Goal: Complete application form

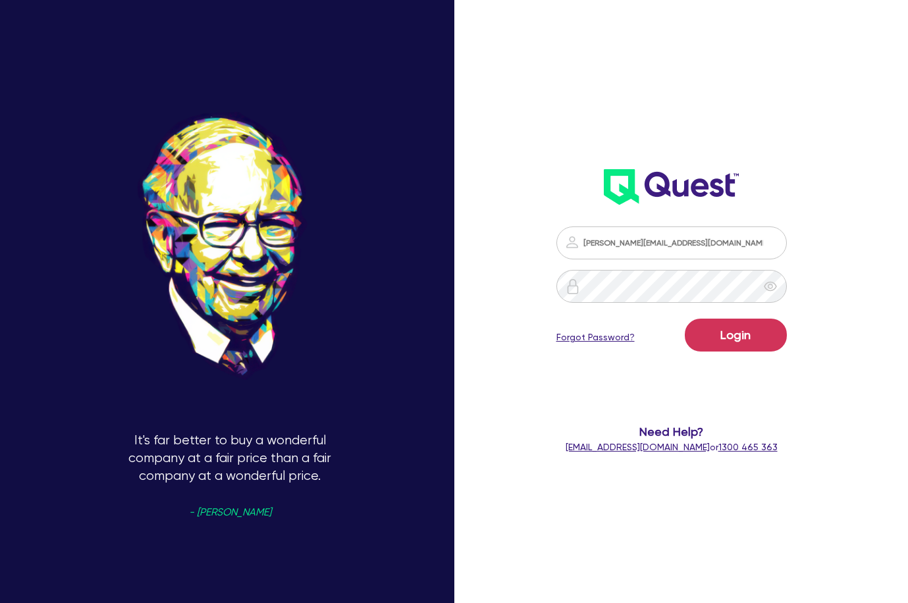
click at [748, 349] on button "Login" at bounding box center [736, 335] width 102 height 33
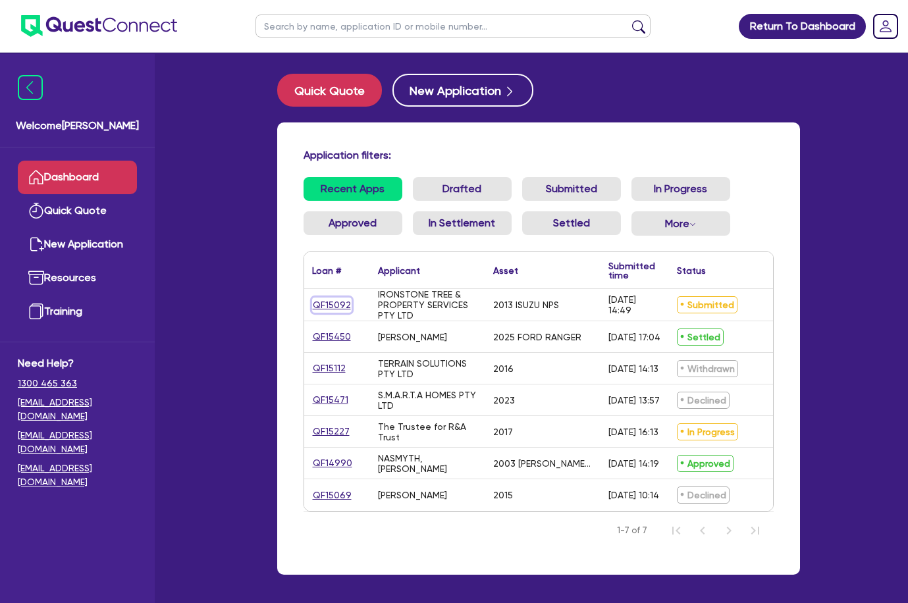
click at [345, 305] on link "QF15092" at bounding box center [332, 305] width 40 height 15
select select "Quest Finance - Own Book"
select select "CARS_AND_LIGHT_TRUCKS"
select select "LIGHT_TRUCKS"
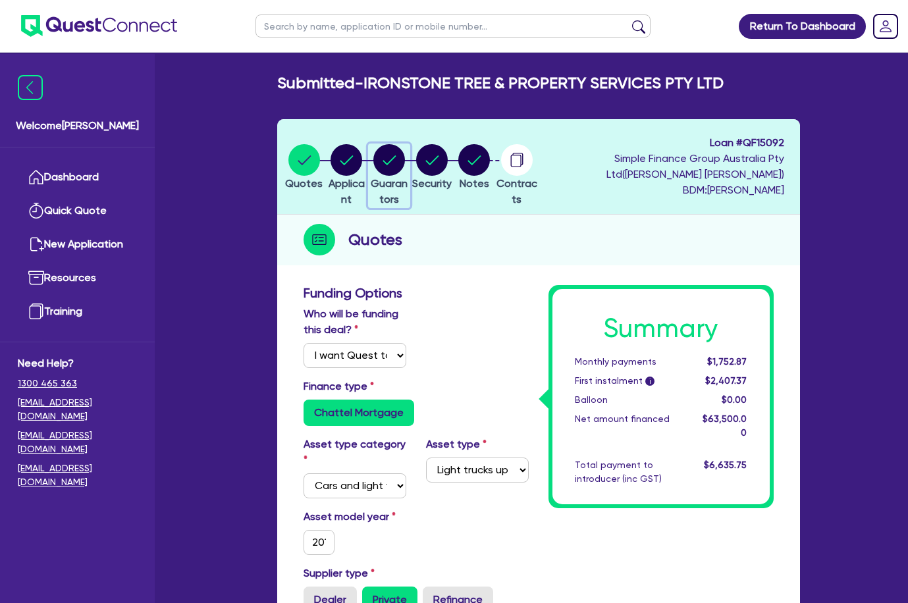
click at [390, 176] on button "Guarantors" at bounding box center [389, 176] width 43 height 65
select select "MR"
select select "QLD"
select select "SINGLE"
select select "CASH"
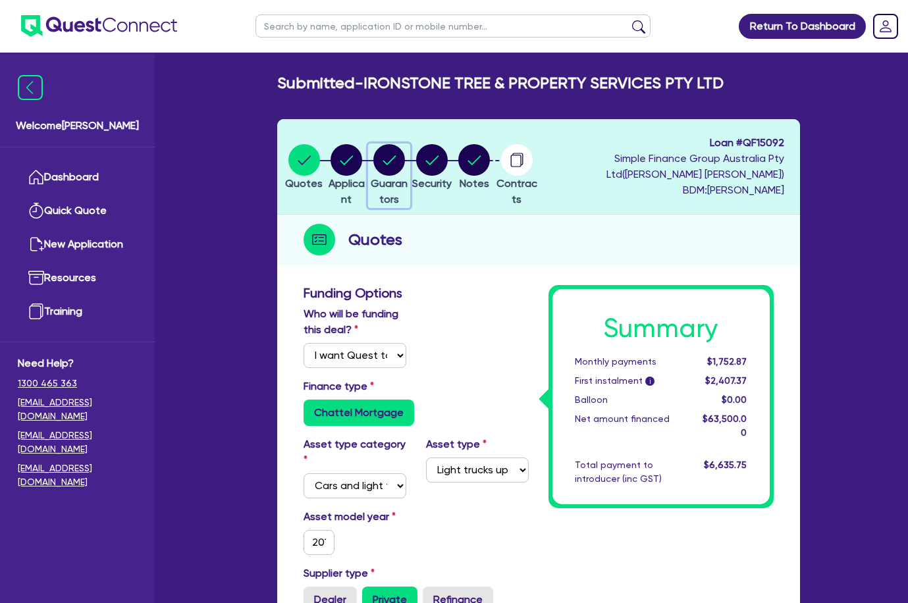
select select "VEHICLE"
select select "EQUIPMENT"
select select "HOUSEHOLD_PERSONAL"
select select "VEHICLE_LOAN"
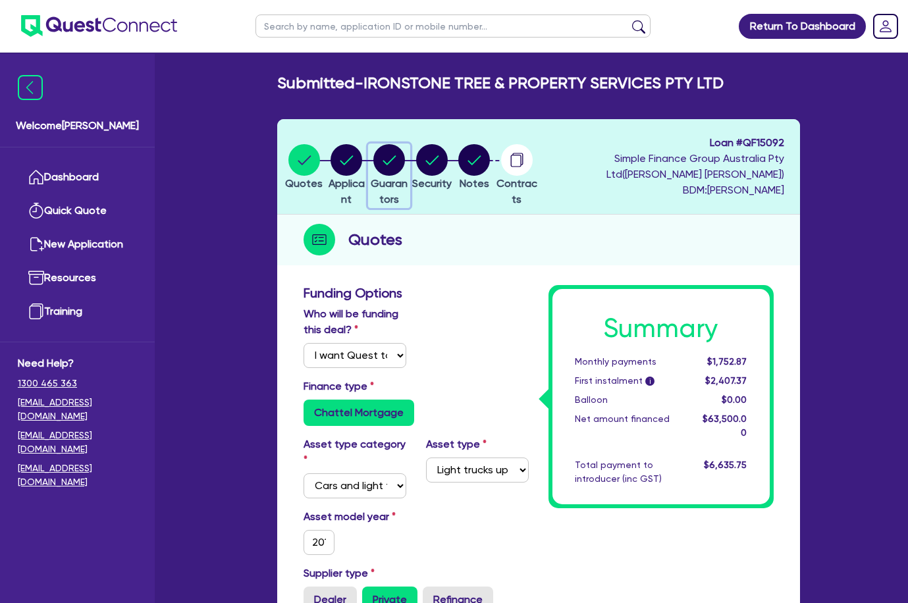
select select "VEHICLE_LOAN"
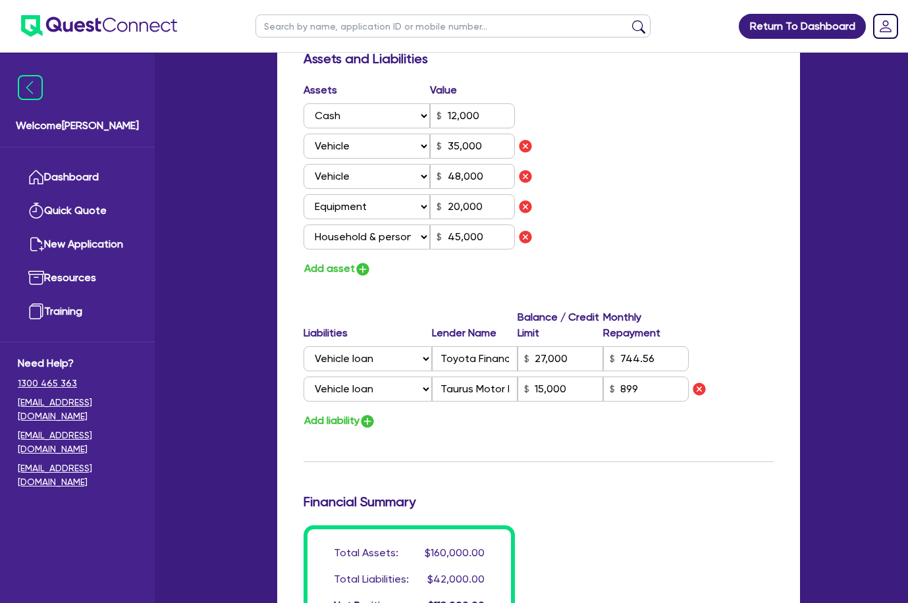
scroll to position [1171, 0]
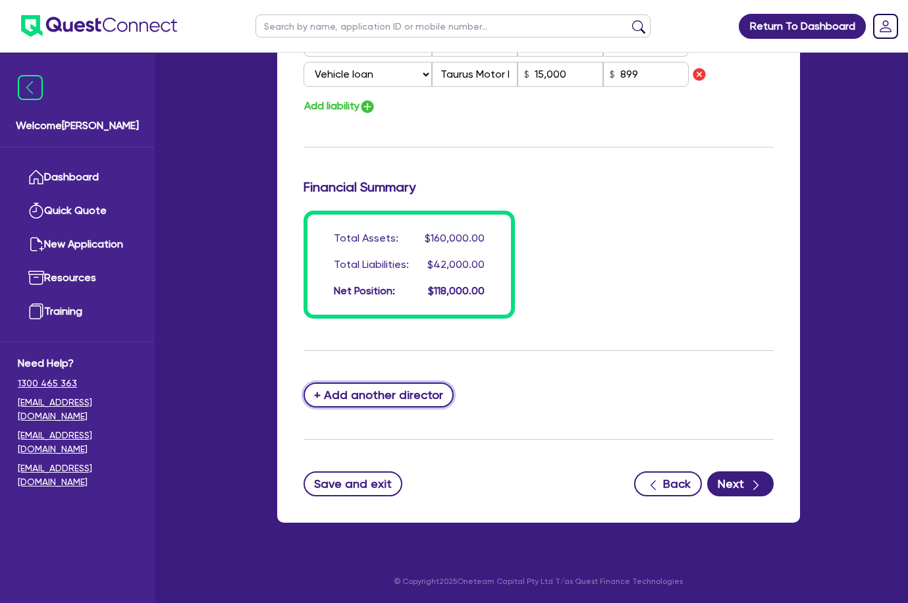
click at [394, 386] on button "+ Add another director" at bounding box center [379, 395] width 151 height 25
type input "0"
type input "0403312375"
type input "12000"
type input "35000"
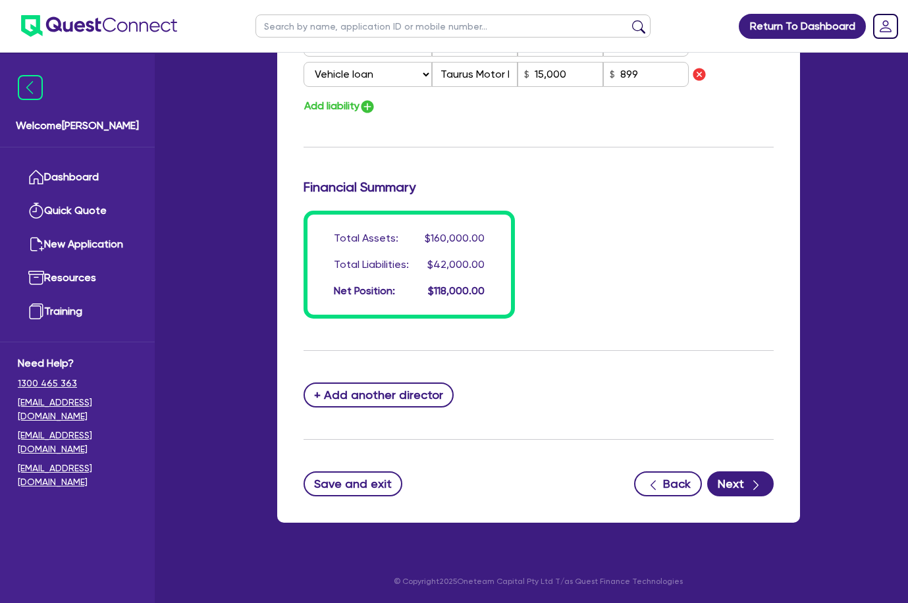
type input "48000"
type input "20000"
type input "45000"
type input "27000"
type input "15000"
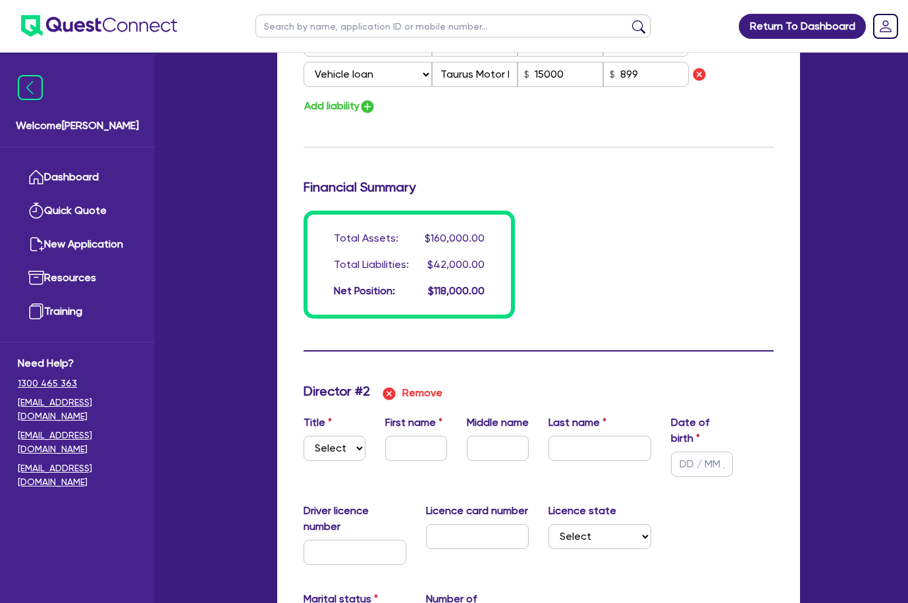
type input "0"
type input "0403 312 375"
type input "12,000"
type input "35,000"
type input "48,000"
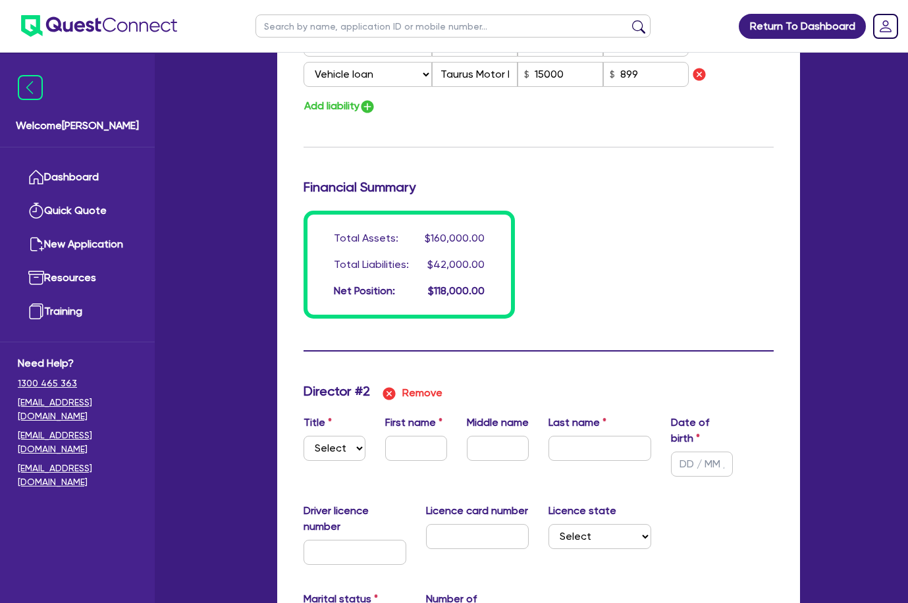
type input "20,000"
type input "45,000"
type input "27,000"
type input "15,000"
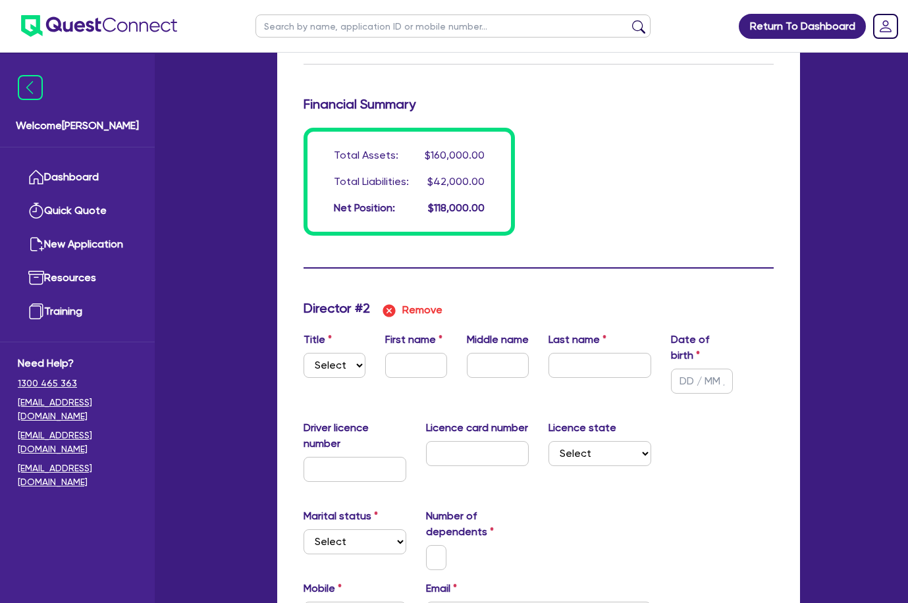
scroll to position [1302, 0]
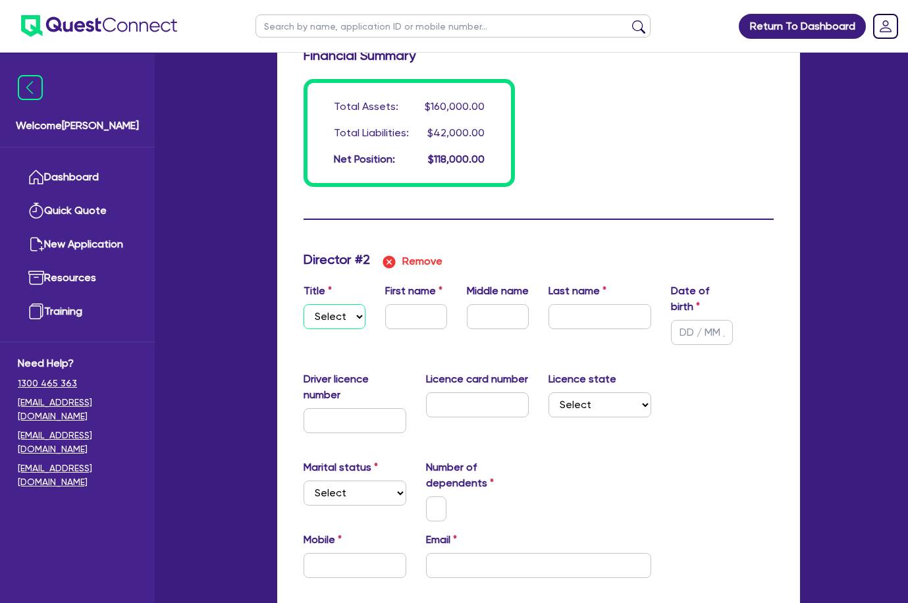
drag, startPoint x: 345, startPoint y: 309, endPoint x: 347, endPoint y: 319, distance: 10.7
click at [345, 309] on select "Select Mr Mrs Ms Miss Dr" at bounding box center [335, 316] width 62 height 25
select select "MR"
click at [304, 304] on select "Select Mr Mrs Ms Miss Dr" at bounding box center [335, 316] width 62 height 25
type input "0"
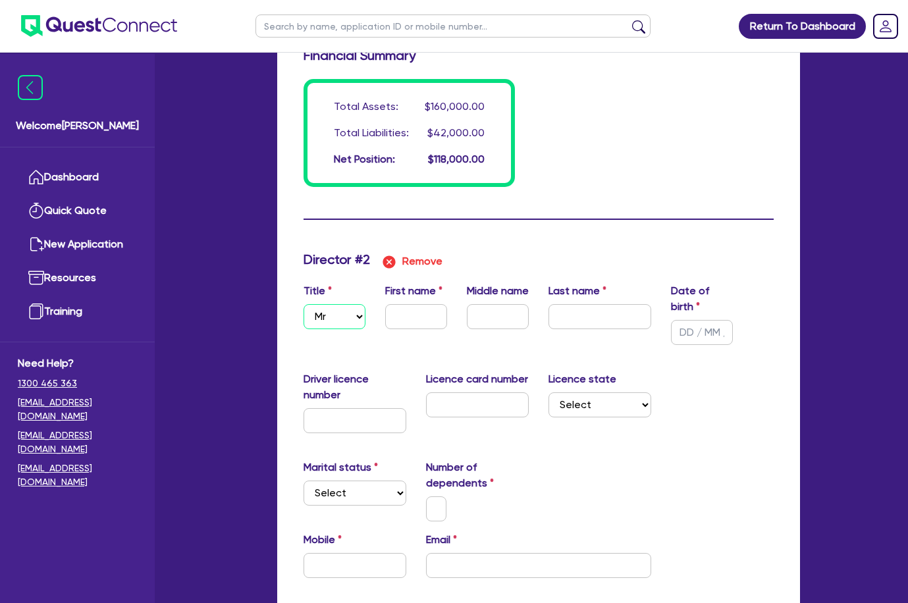
type input "0403312375"
type input "12000"
type input "35000"
type input "48000"
type input "20000"
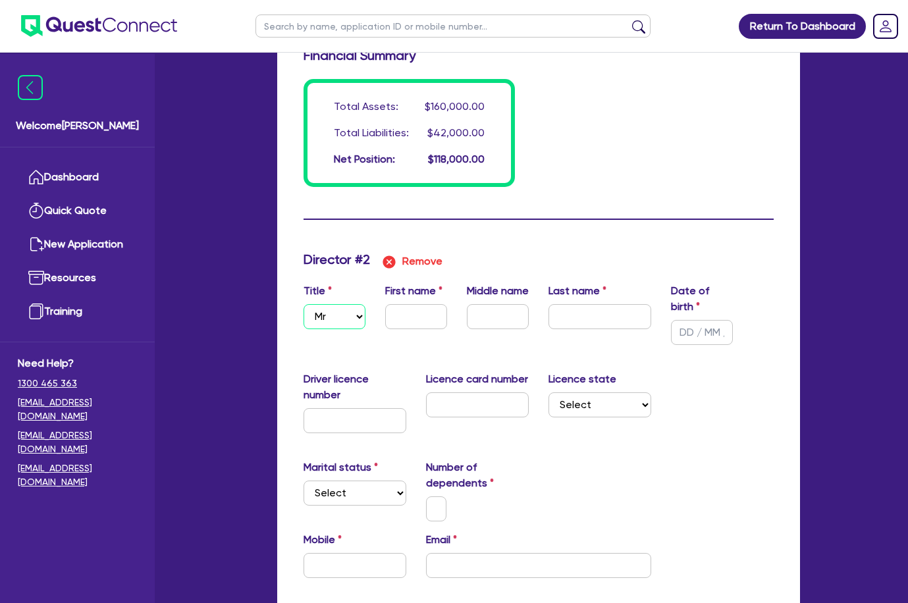
type input "45000"
type input "27000"
type input "15000"
click at [424, 321] on input "text" at bounding box center [416, 316] width 62 height 25
type input "0"
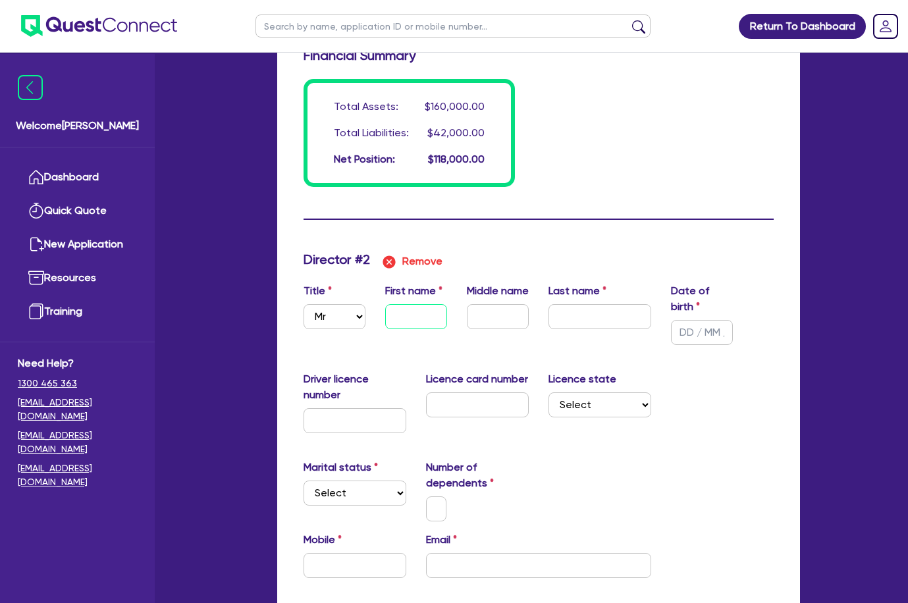
type input "0403312375"
type input "12000"
type input "35000"
type input "48000"
type input "20000"
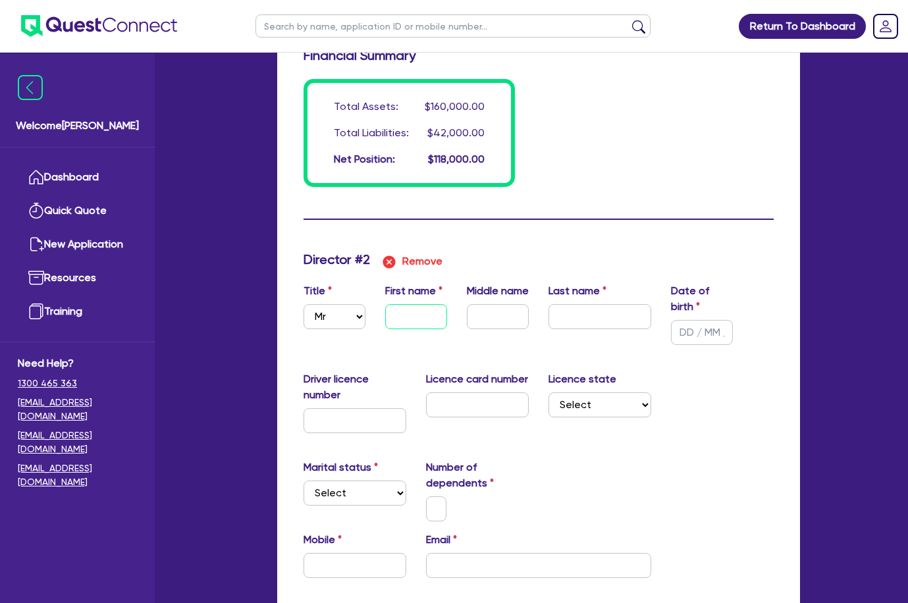
type input "45000"
type input "27000"
type input "15000"
type input "S"
type input "0"
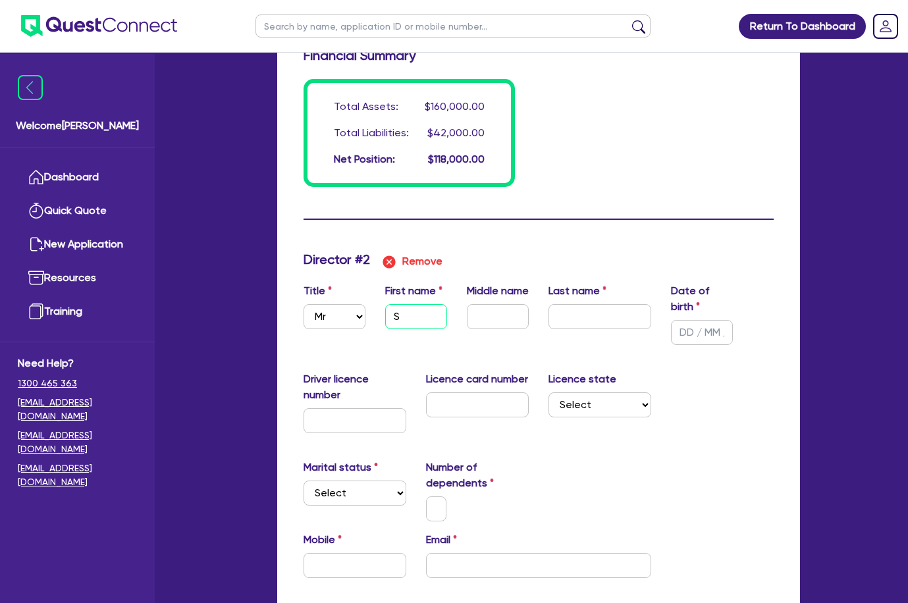
type input "0403312375"
type input "12000"
type input "35000"
type input "48000"
type input "20000"
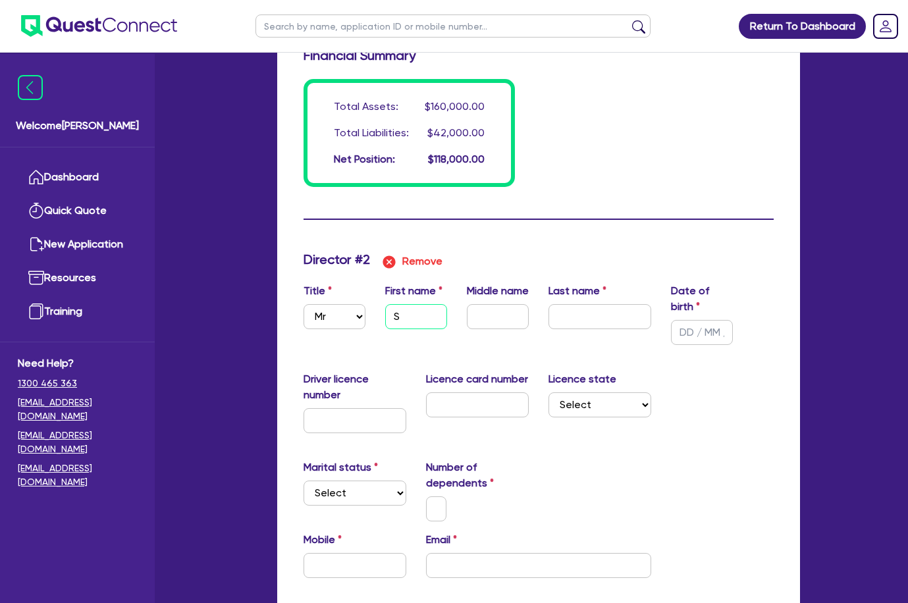
type input "45000"
type input "27000"
type input "15000"
type input "Sh"
type input "0"
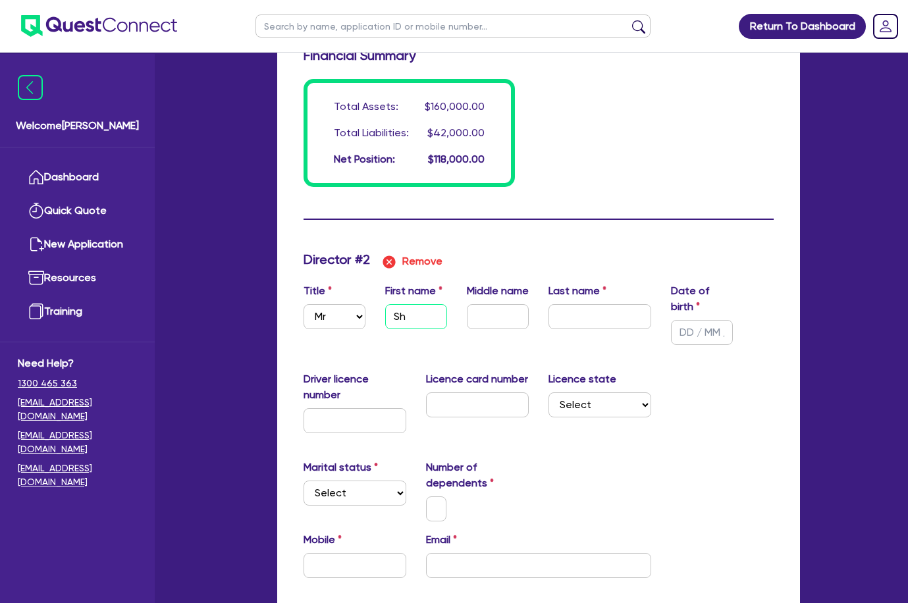
type input "0403312375"
type input "12000"
type input "35000"
type input "48000"
type input "20000"
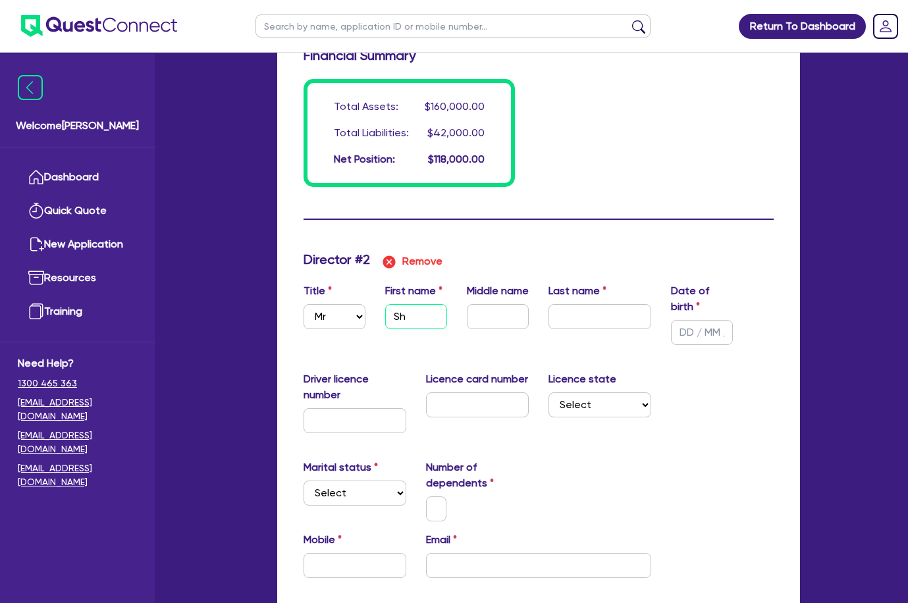
type input "45000"
type input "27000"
type input "15000"
type input "She"
type input "0"
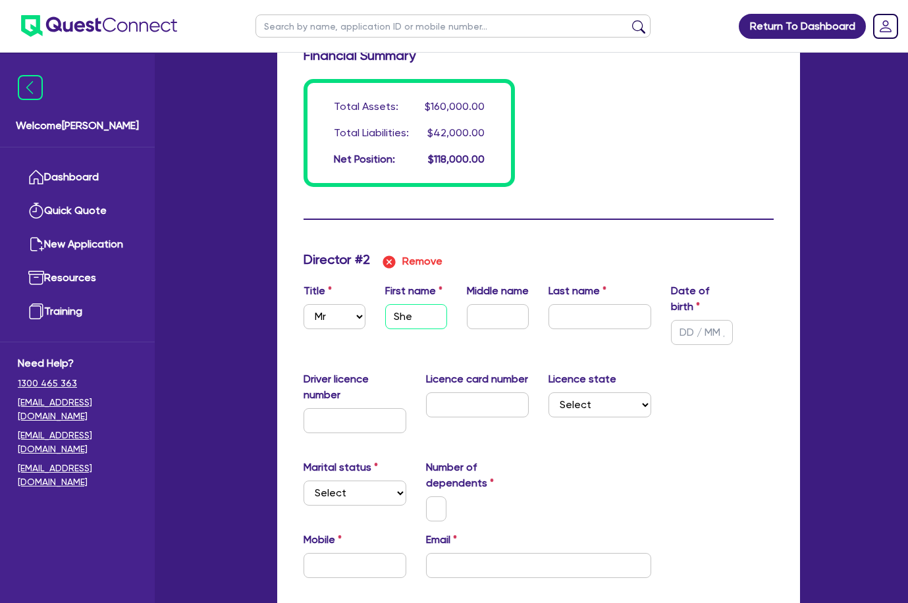
type input "0403312375"
type input "12000"
type input "35000"
type input "48000"
type input "20000"
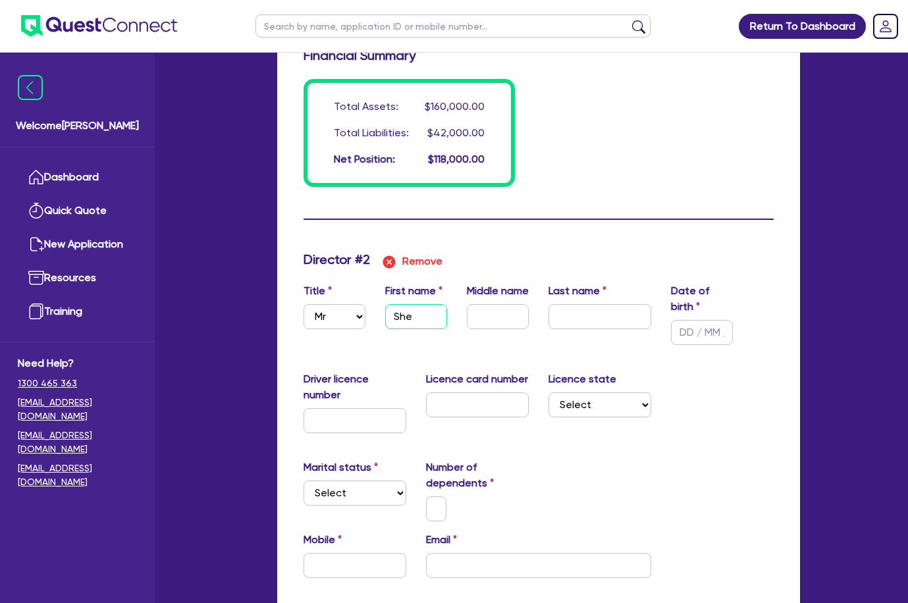
type input "45000"
type input "27000"
type input "15000"
type input "Shel"
type input "0"
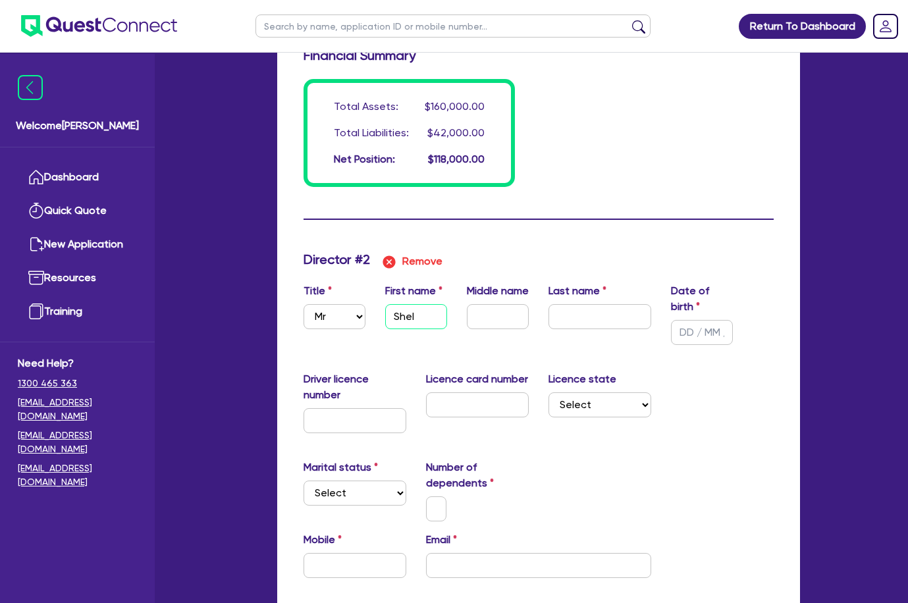
type input "0403312375"
type input "12000"
type input "35000"
type input "48000"
type input "20000"
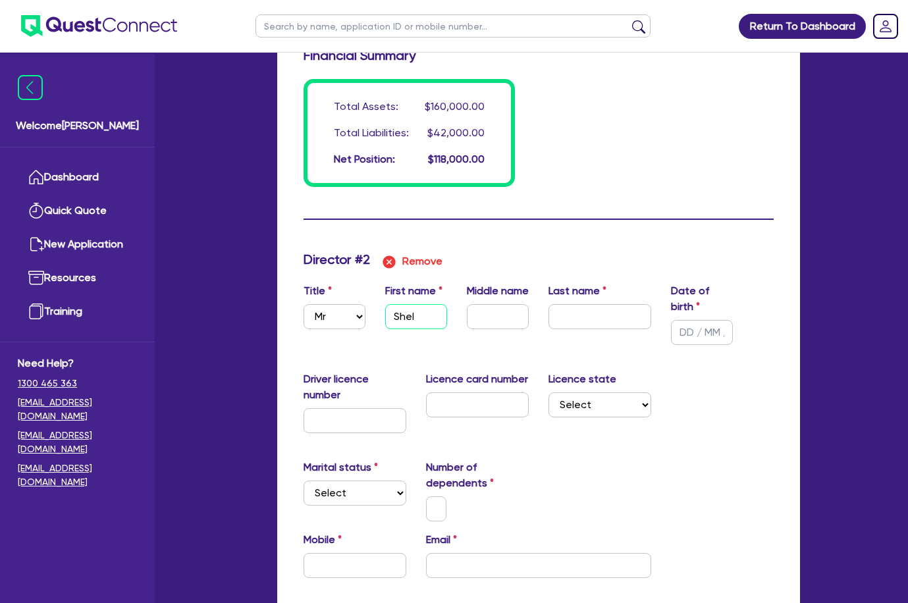
type input "45000"
type input "27000"
type input "15000"
type input "Sheld"
type input "0"
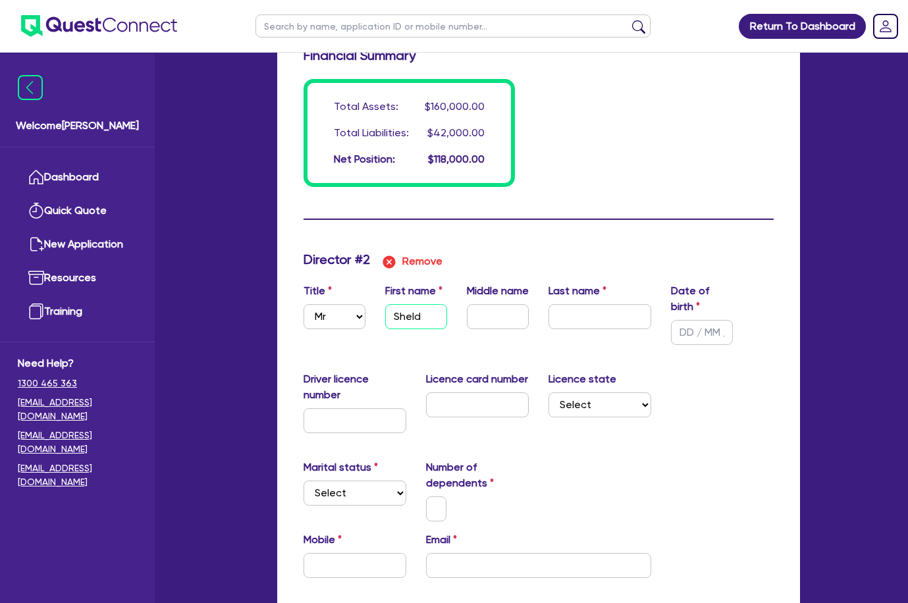
type input "0403312375"
type input "12000"
type input "35000"
type input "48000"
type input "20000"
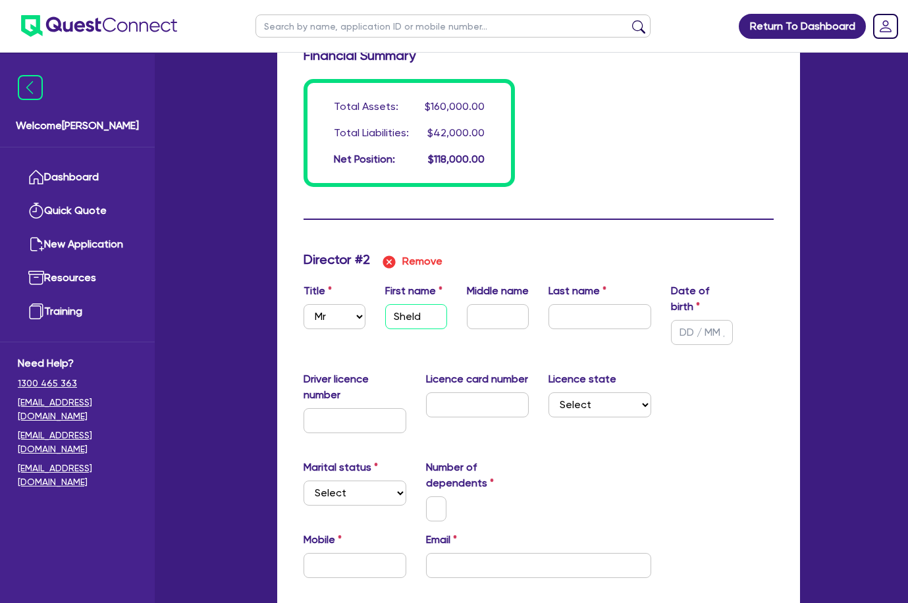
type input "45000"
type input "27000"
type input "15000"
type input "[PERSON_NAME]"
type input "0"
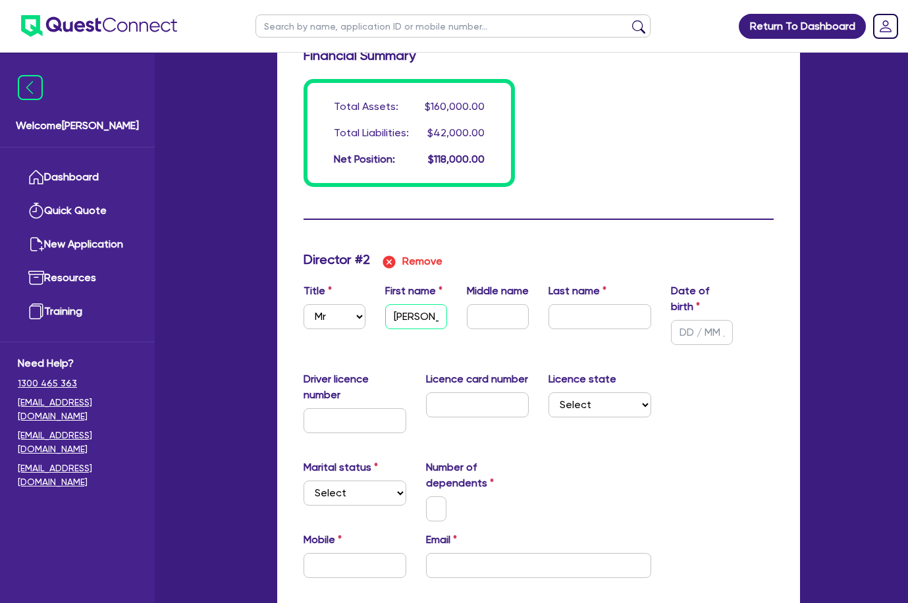
type input "0403312375"
type input "12000"
type input "35000"
type input "48000"
type input "20000"
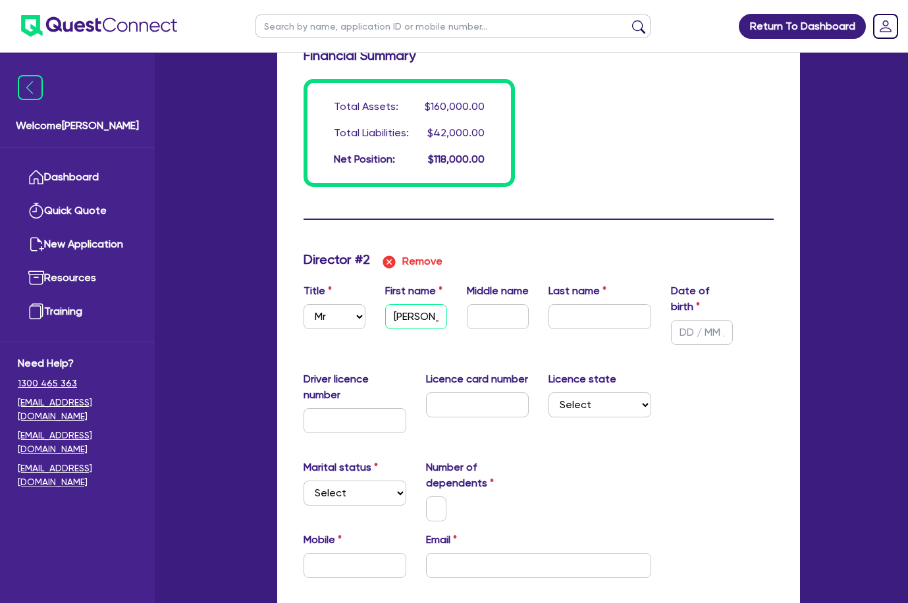
type input "45000"
type input "27000"
type input "15000"
type input "[PERSON_NAME]"
type input "0"
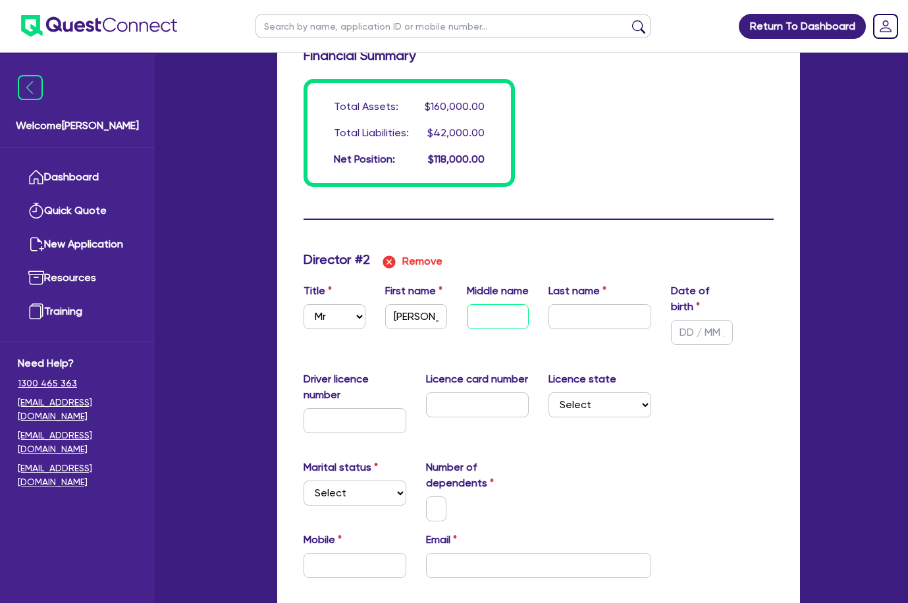
type input "0403312375"
type input "12000"
type input "35000"
type input "48000"
type input "20000"
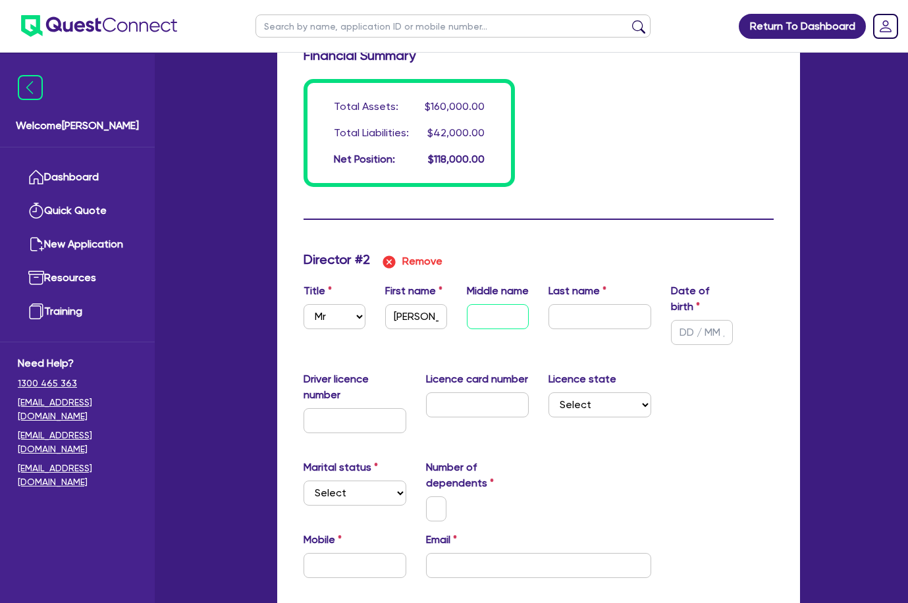
type input "45000"
type input "27000"
type input "15000"
type input "W"
type input "0"
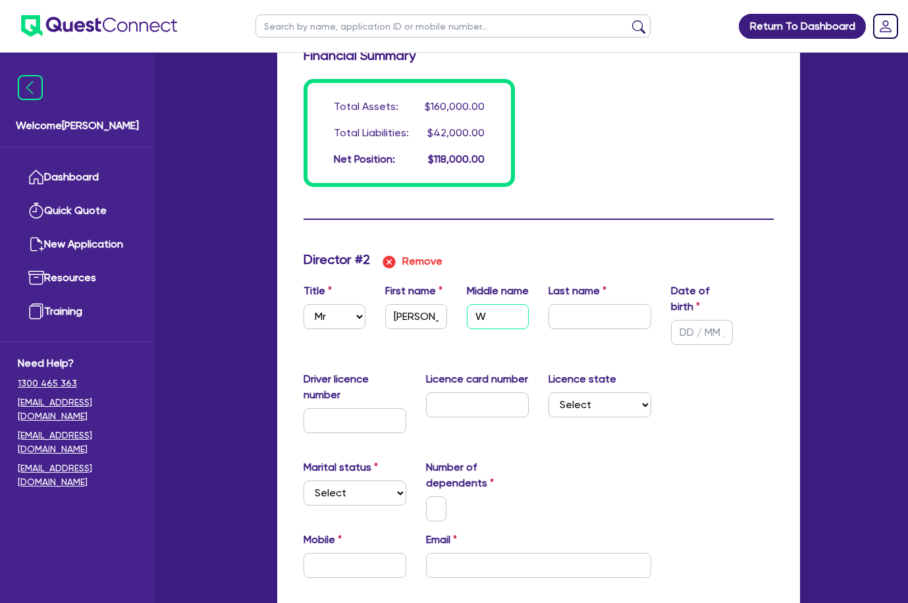
type input "0403312375"
type input "12000"
type input "35000"
type input "48000"
type input "20000"
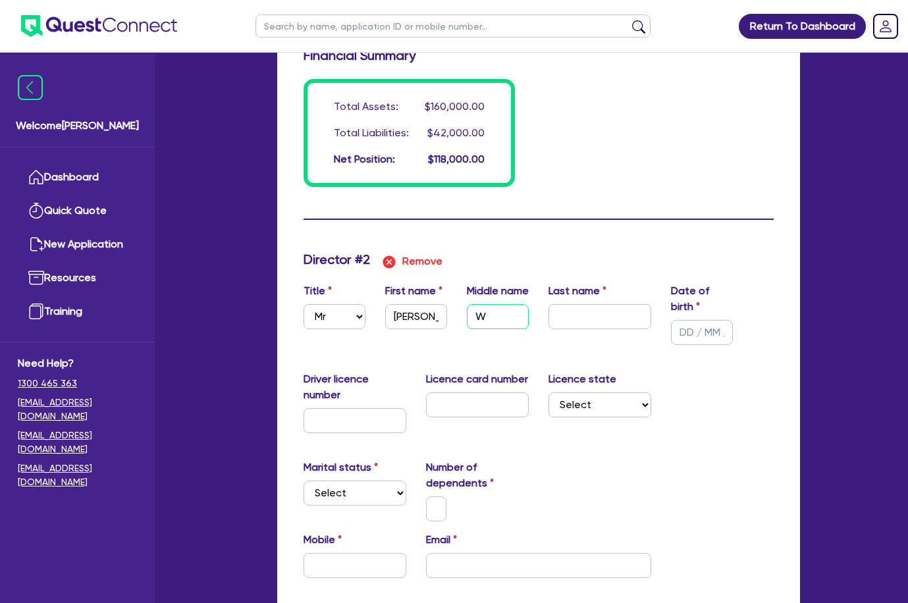
type input "45000"
type input "27000"
type input "15000"
type input "Wa"
type input "0"
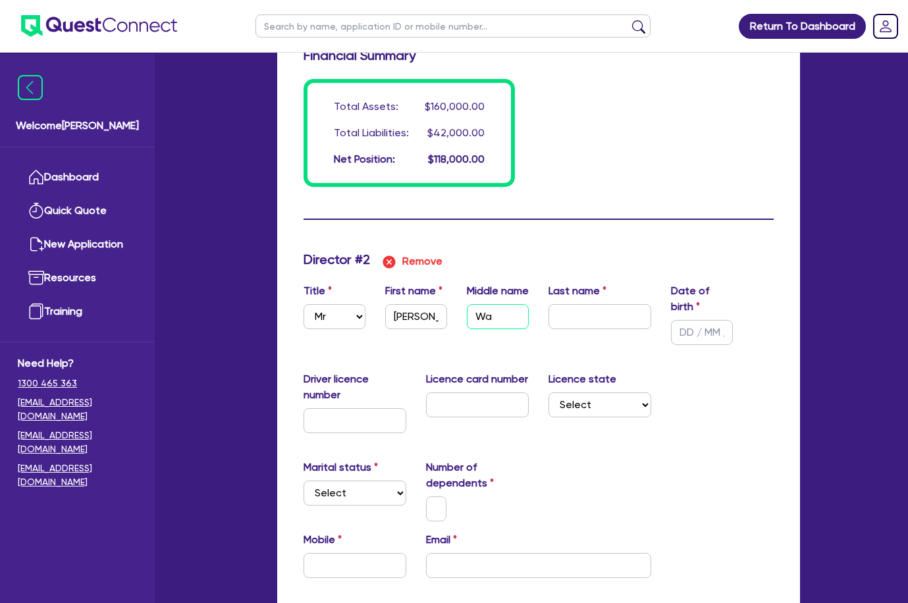
type input "0403312375"
type input "12000"
type input "35000"
type input "48000"
type input "20000"
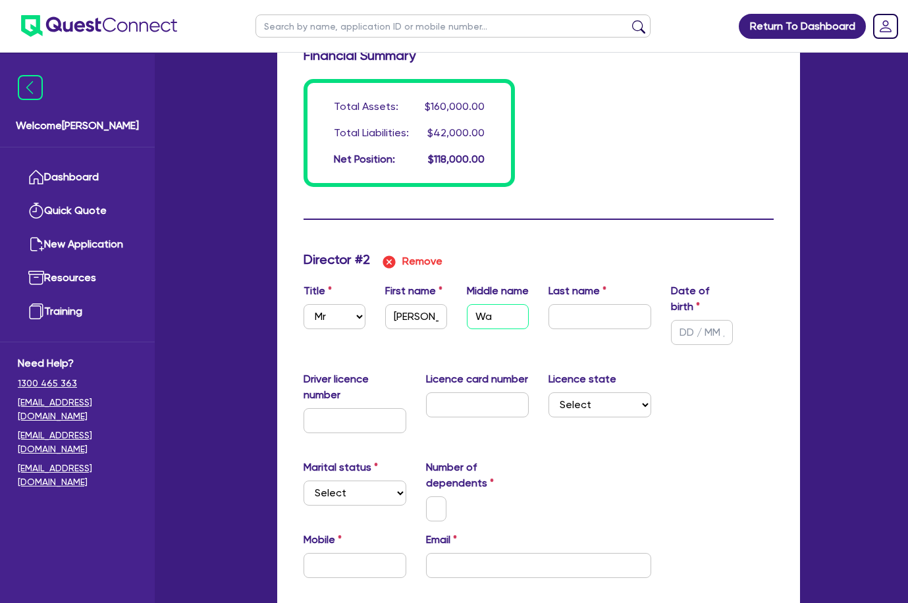
type input "45000"
type input "27000"
type input "15000"
type input "Way"
type input "0"
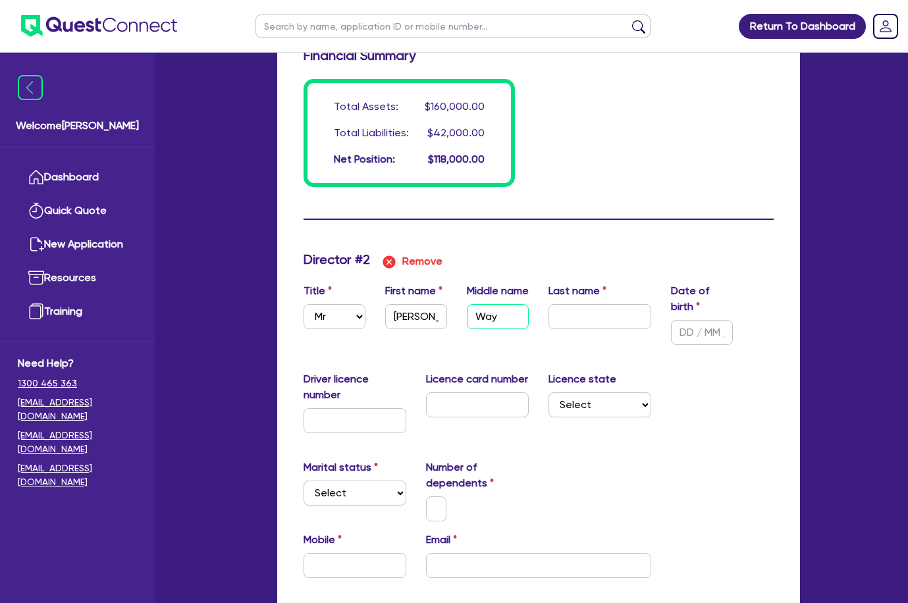
type input "0403312375"
type input "12000"
type input "35000"
type input "48000"
type input "20000"
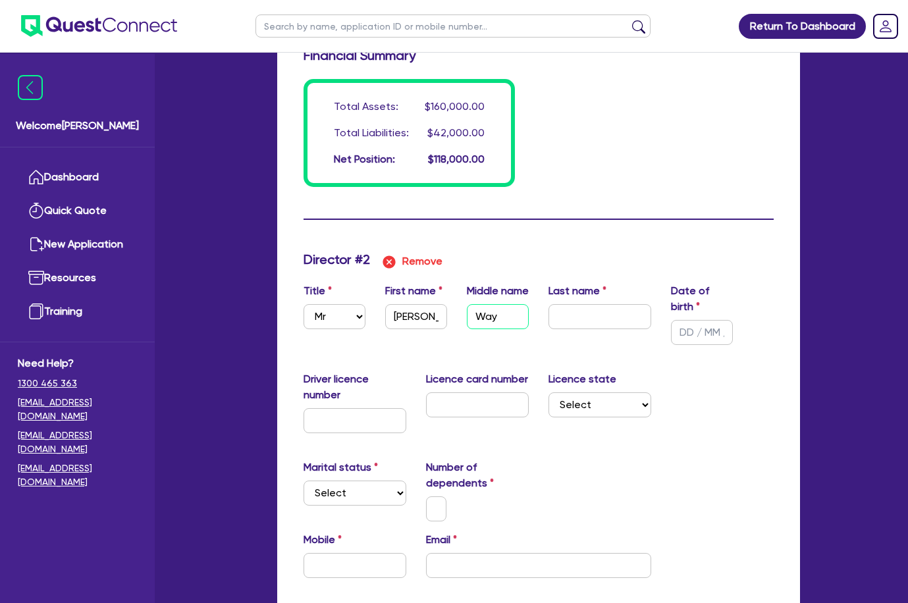
type input "45000"
type input "27000"
type input "15000"
type input "[PERSON_NAME]"
type input "0"
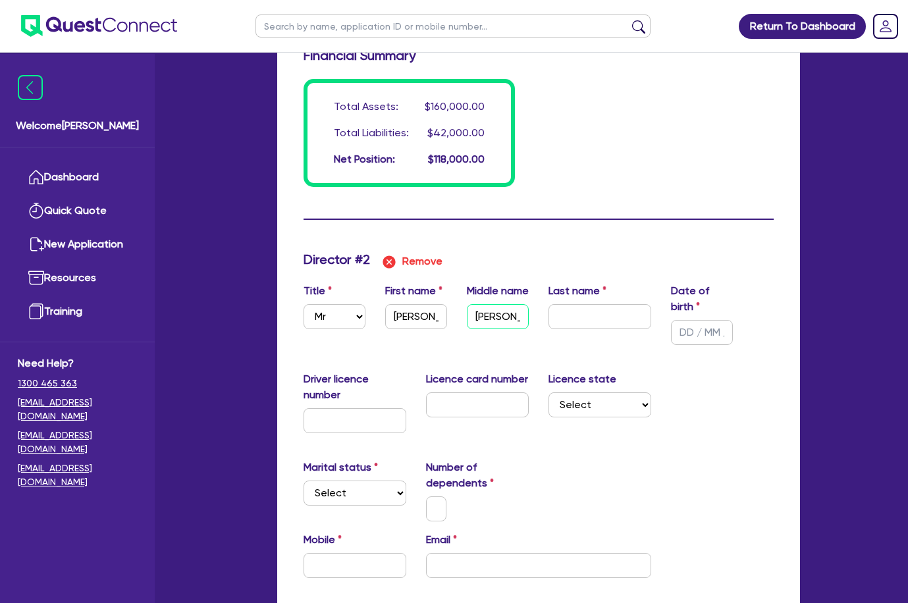
type input "0403312375"
type input "12000"
type input "35000"
type input "48000"
type input "20000"
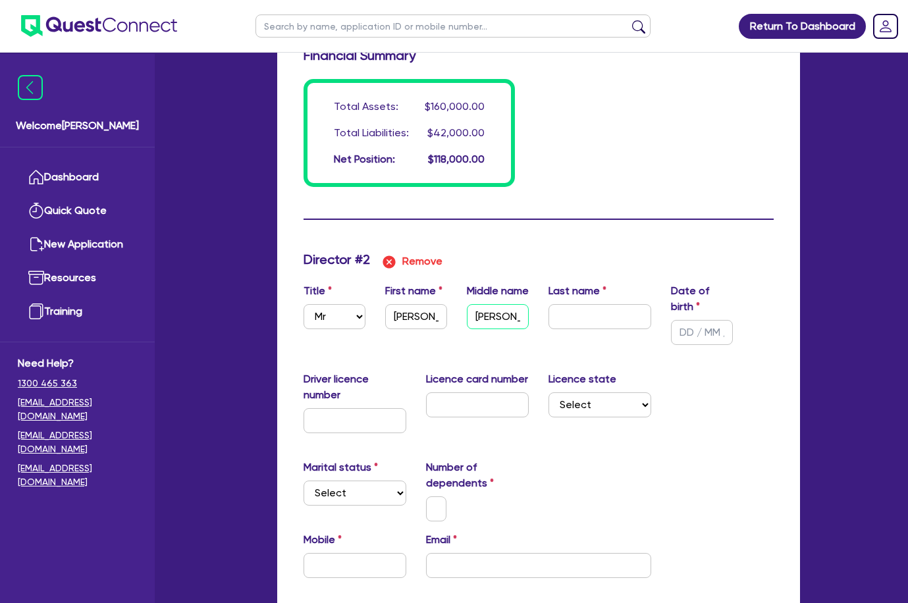
type input "45000"
type input "27000"
type input "15000"
type input "Way"
type input "0"
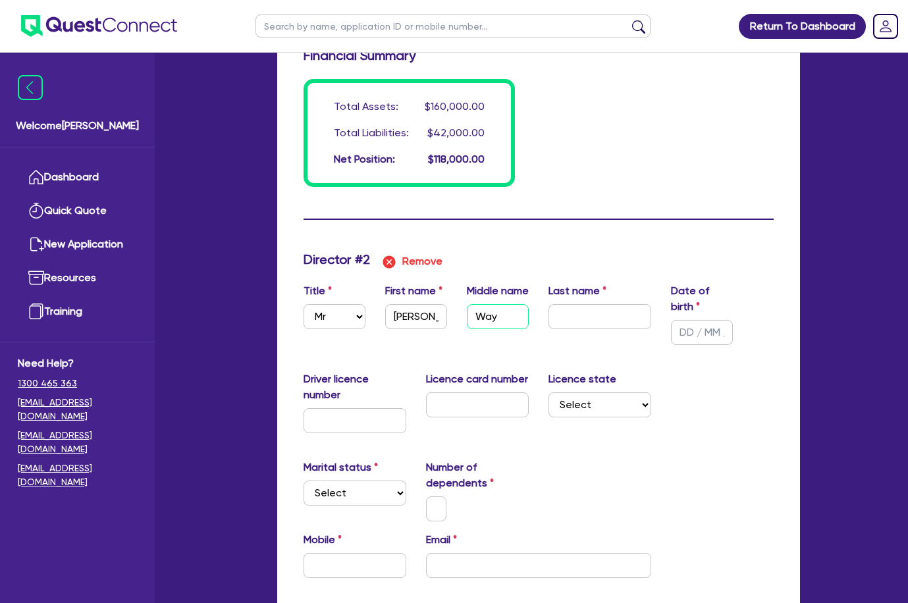
type input "0403312375"
type input "12000"
type input "35000"
type input "48000"
type input "20000"
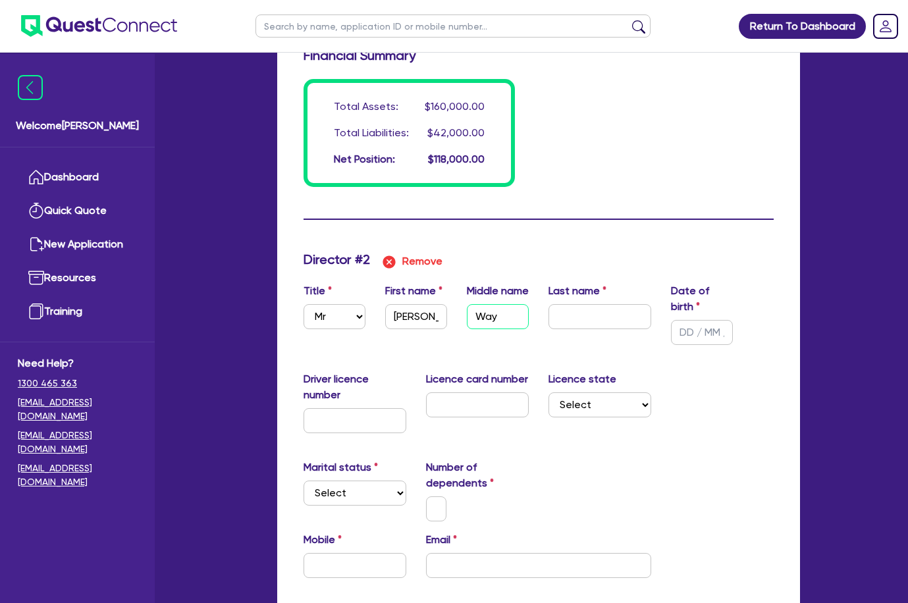
type input "45000"
type input "27000"
type input "15000"
type input "Wayn"
type input "0"
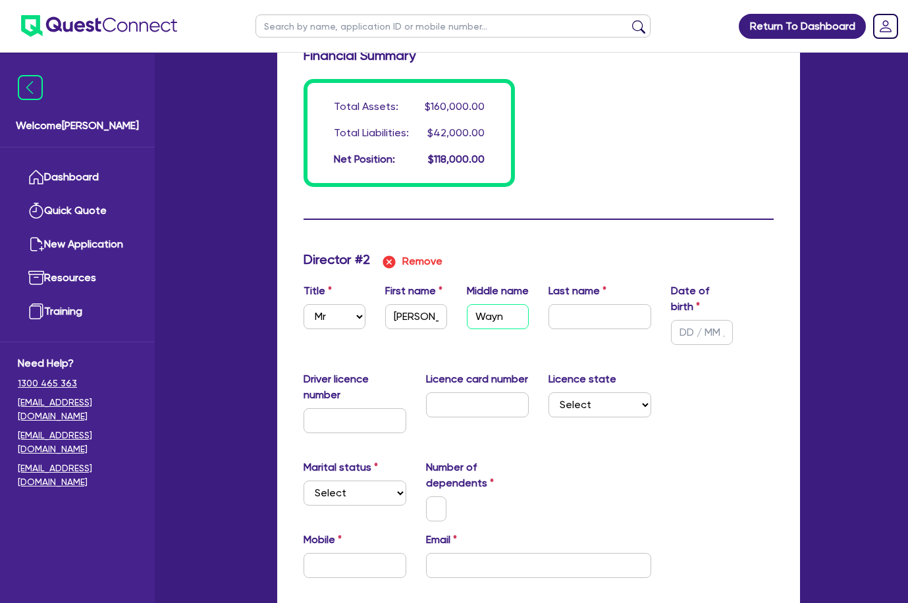
type input "0403312375"
type input "12000"
type input "35000"
type input "48000"
type input "20000"
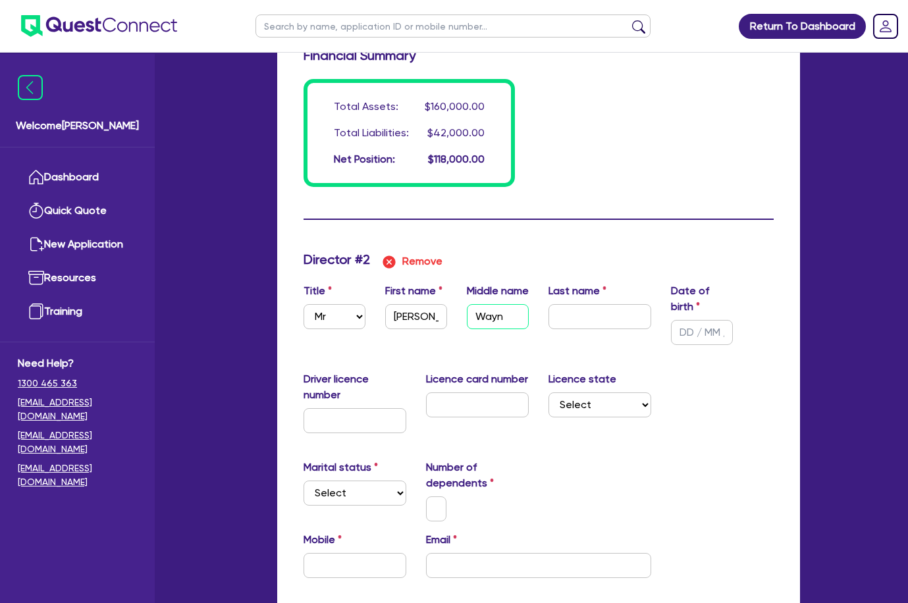
type input "45000"
type input "27000"
type input "15000"
type input "[PERSON_NAME]"
type input "0"
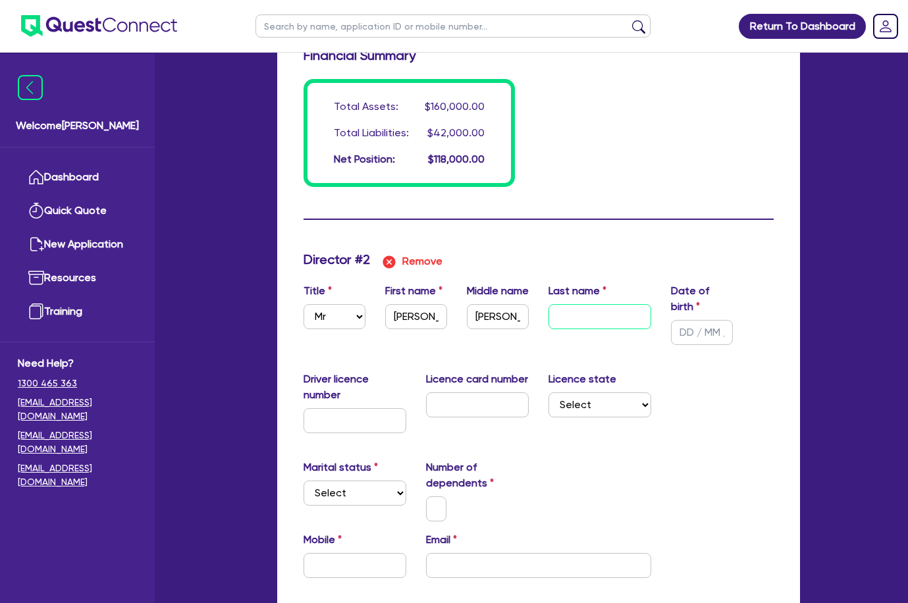
type input "0403312375"
type input "12000"
type input "35000"
type input "48000"
type input "20000"
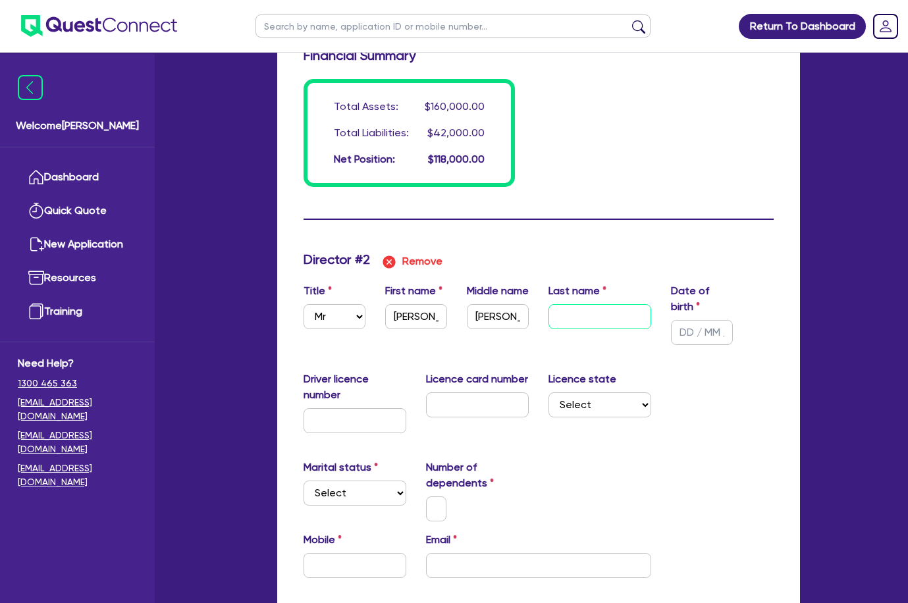
type input "45000"
type input "27000"
type input "15000"
type input "O"
type input "0"
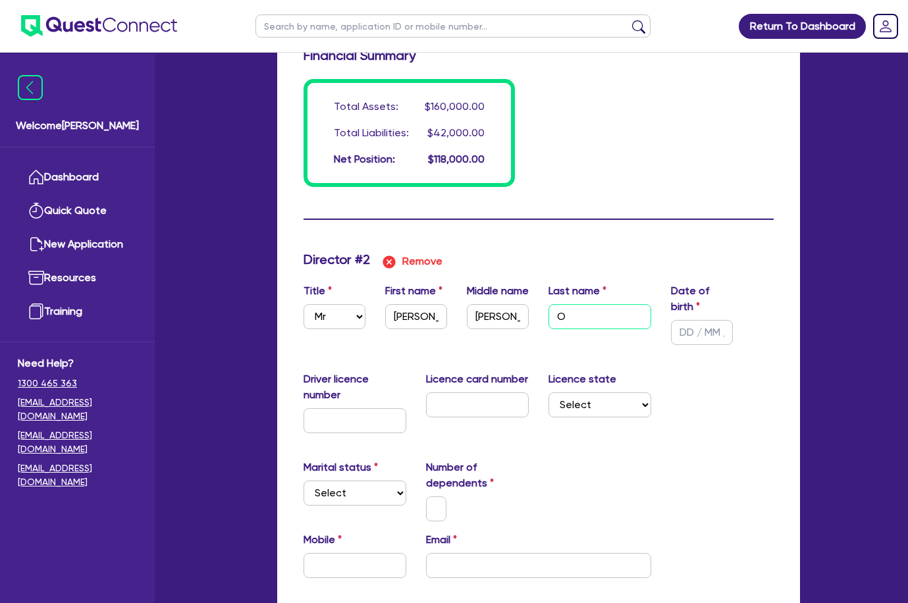
type input "0403312375"
type input "12000"
type input "35000"
type input "48000"
type input "20000"
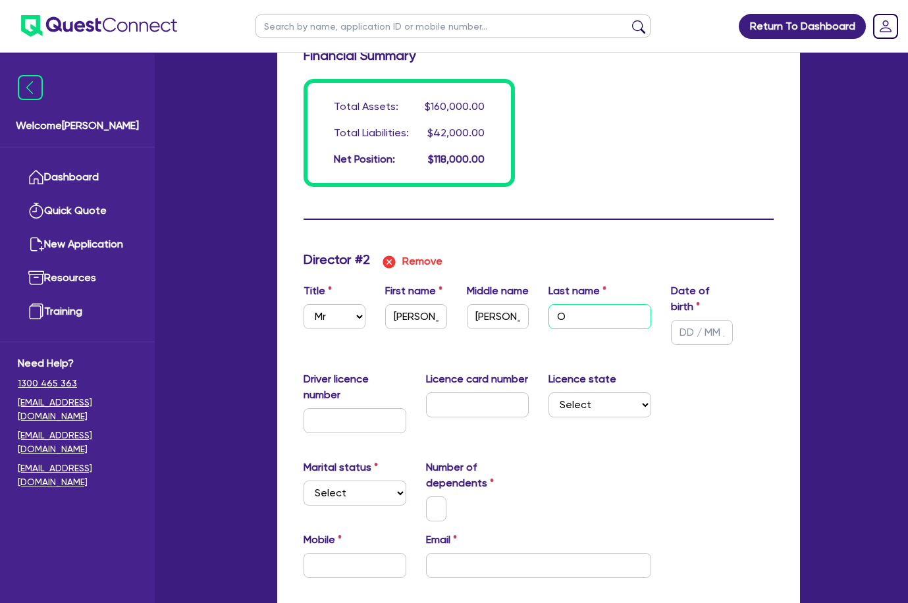
type input "45000"
type input "27000"
type input "15000"
click at [363, 431] on input "text" at bounding box center [355, 420] width 103 height 25
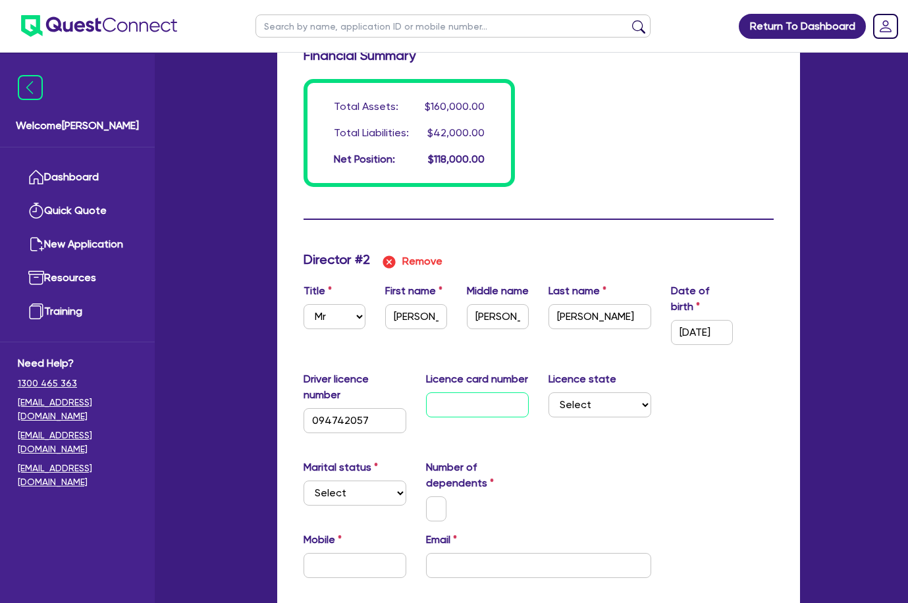
click at [462, 394] on input "text" at bounding box center [477, 404] width 103 height 25
click at [346, 500] on select "Select Single Married De Facto / Partner" at bounding box center [355, 493] width 103 height 25
click at [437, 511] on input "text" at bounding box center [436, 508] width 21 height 25
click at [324, 492] on select "Select Single Married De Facto / Partner" at bounding box center [355, 493] width 103 height 25
click at [304, 481] on select "Select Single Married De Facto / Partner" at bounding box center [355, 493] width 103 height 25
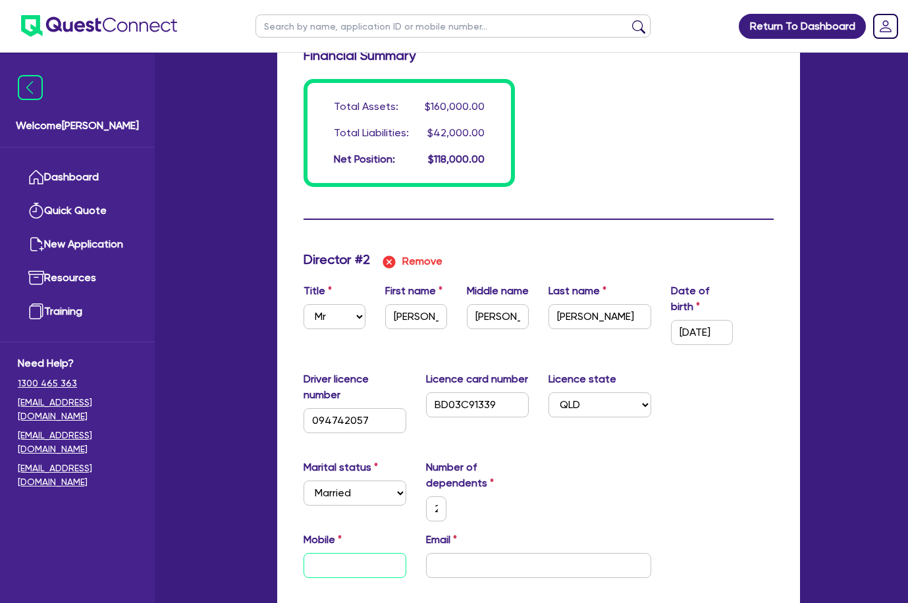
click at [341, 556] on input "text" at bounding box center [355, 565] width 103 height 25
click at [459, 554] on input "email" at bounding box center [538, 565] width 225 height 25
paste input "[EMAIL_ADDRESS][DOMAIN_NAME]"
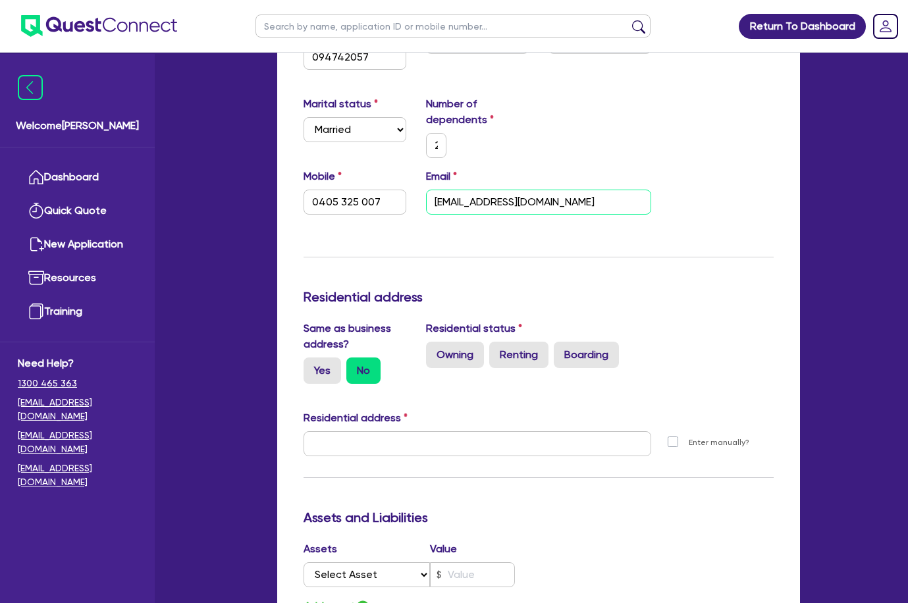
scroll to position [1697, 0]
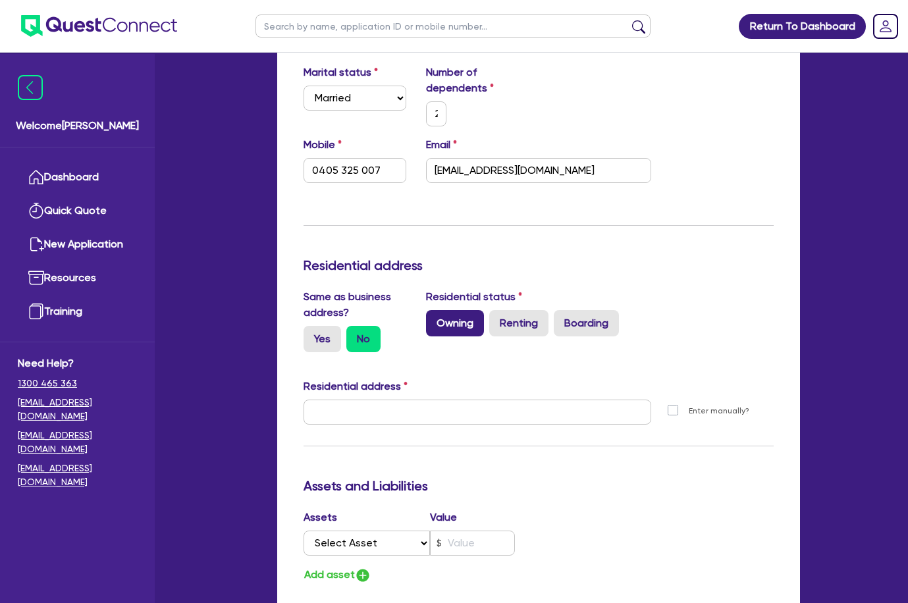
click at [475, 321] on label "Owning" at bounding box center [455, 323] width 58 height 26
click at [435, 319] on input "Owning" at bounding box center [430, 314] width 9 height 9
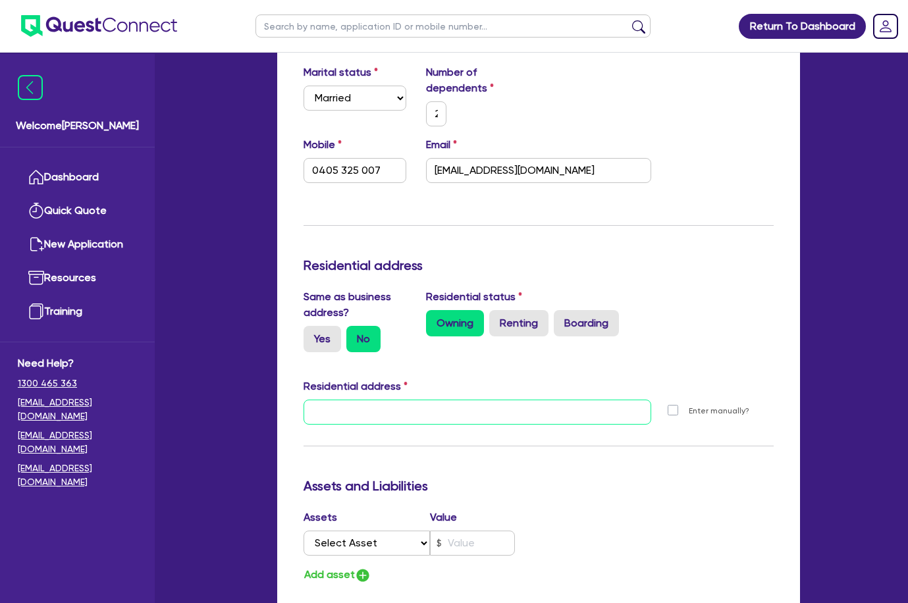
click at [351, 403] on input "text" at bounding box center [478, 412] width 348 height 25
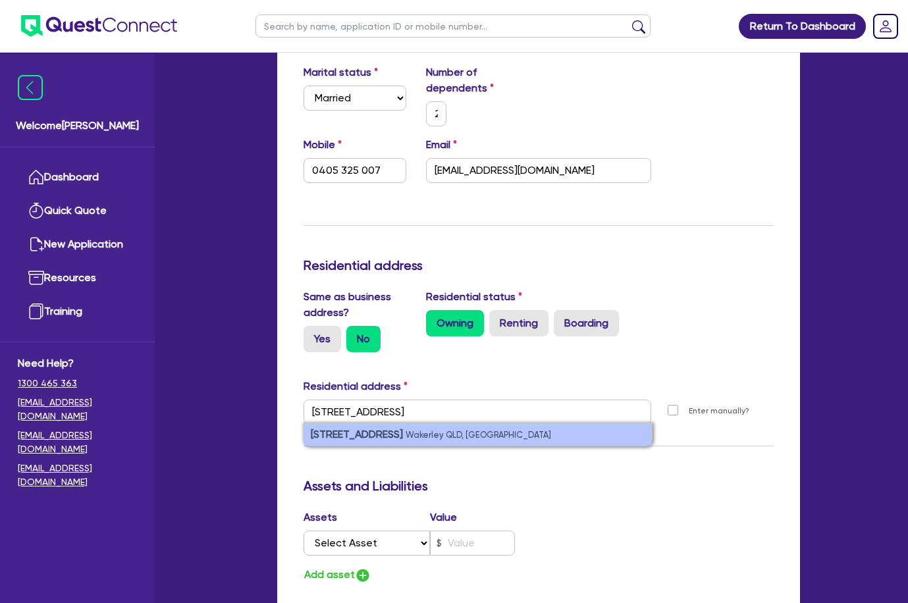
click at [364, 429] on strong "[STREET_ADDRESS]" at bounding box center [357, 434] width 92 height 13
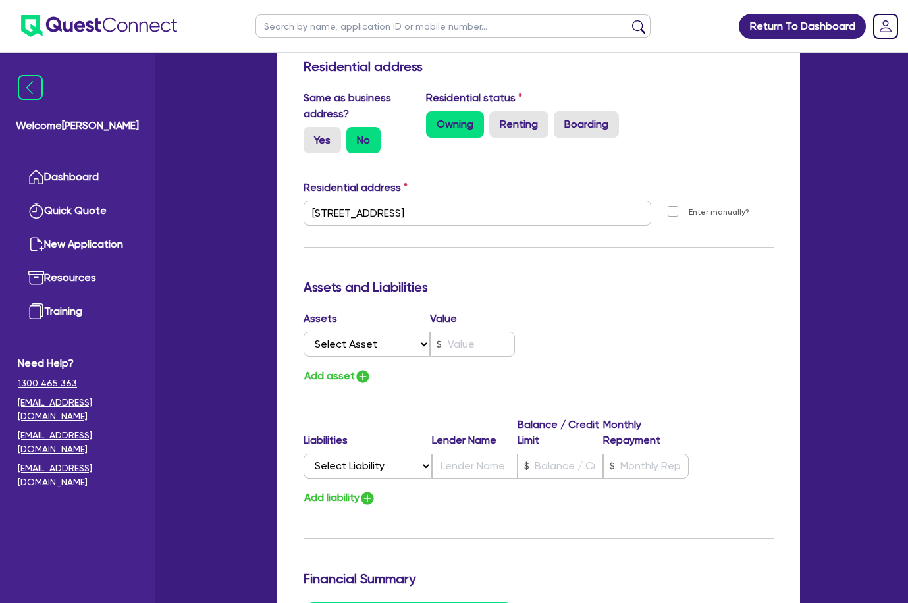
scroll to position [1895, 0]
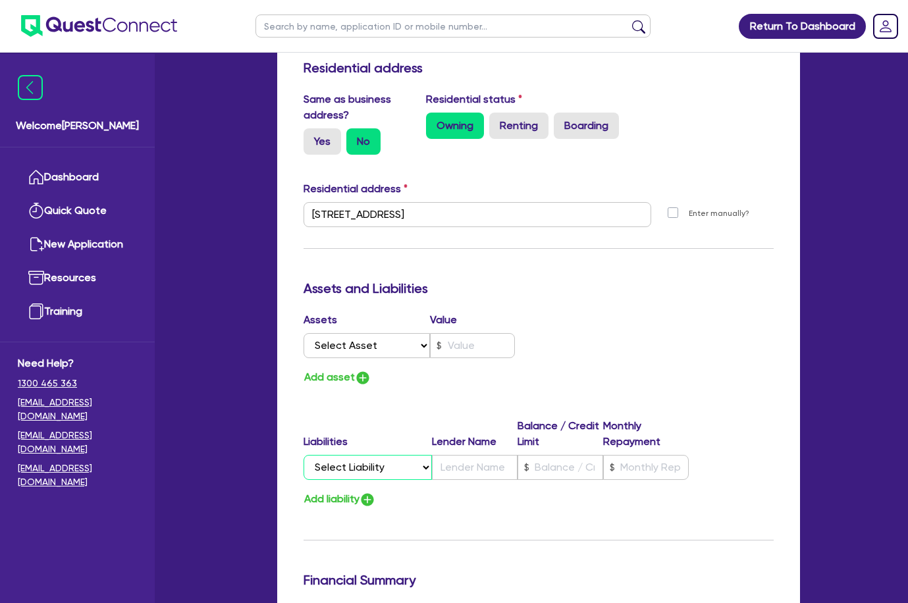
drag, startPoint x: 423, startPoint y: 473, endPoint x: 418, endPoint y: 464, distance: 10.9
click at [423, 473] on select "Select Liability Credit card Mortgage Investment property loan Vehicle loan Tru…" at bounding box center [368, 467] width 128 height 25
click at [304, 455] on select "Select Liability Credit card Mortgage Investment property loan Vehicle loan Tru…" at bounding box center [368, 467] width 128 height 25
click at [455, 474] on input "text" at bounding box center [475, 467] width 86 height 25
click at [469, 471] on input "text" at bounding box center [475, 467] width 86 height 25
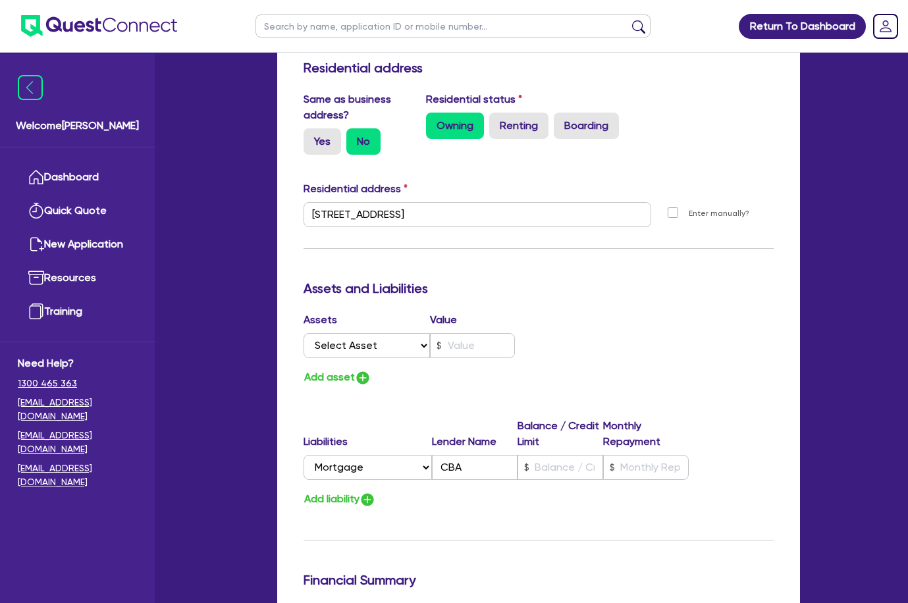
click at [536, 400] on div "Update residential status for Director #2 Boarding is only acceptable when the …" at bounding box center [539, 185] width 470 height 1053
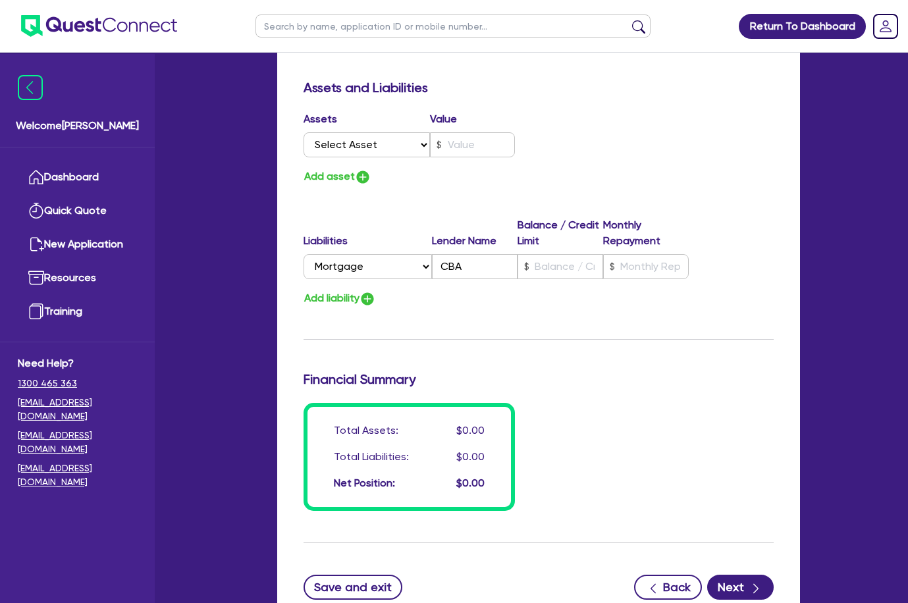
scroll to position [2199, 0]
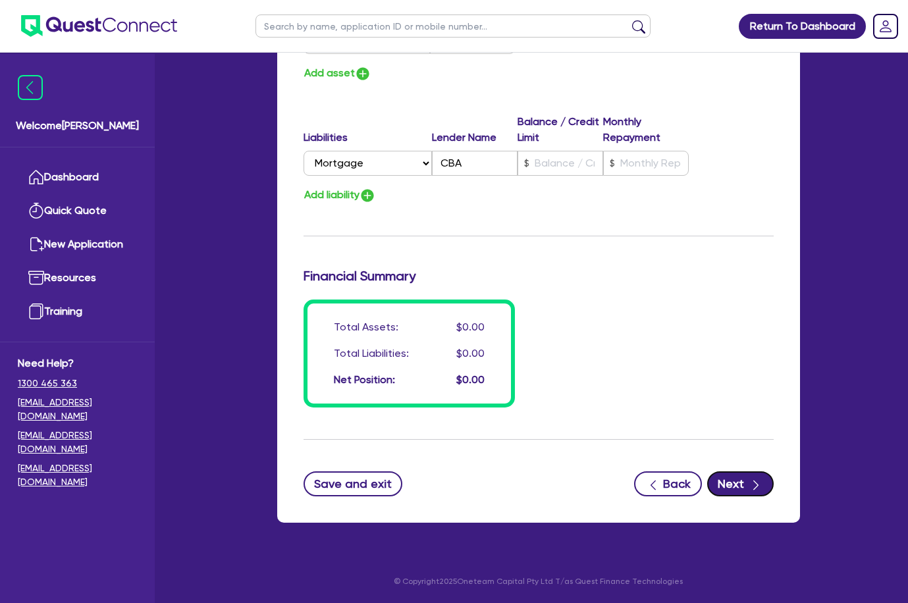
click at [724, 486] on button "Next" at bounding box center [740, 483] width 66 height 25
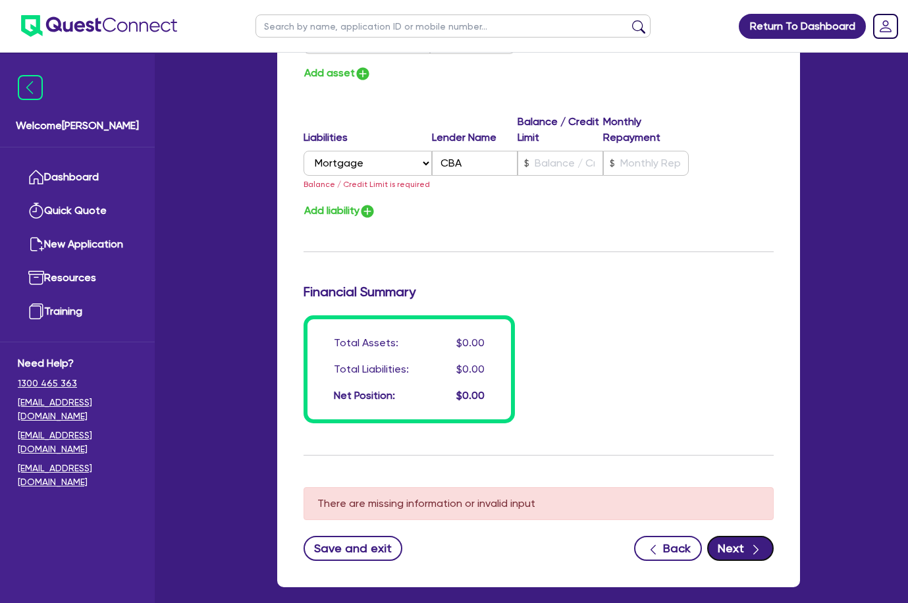
scroll to position [2067, 0]
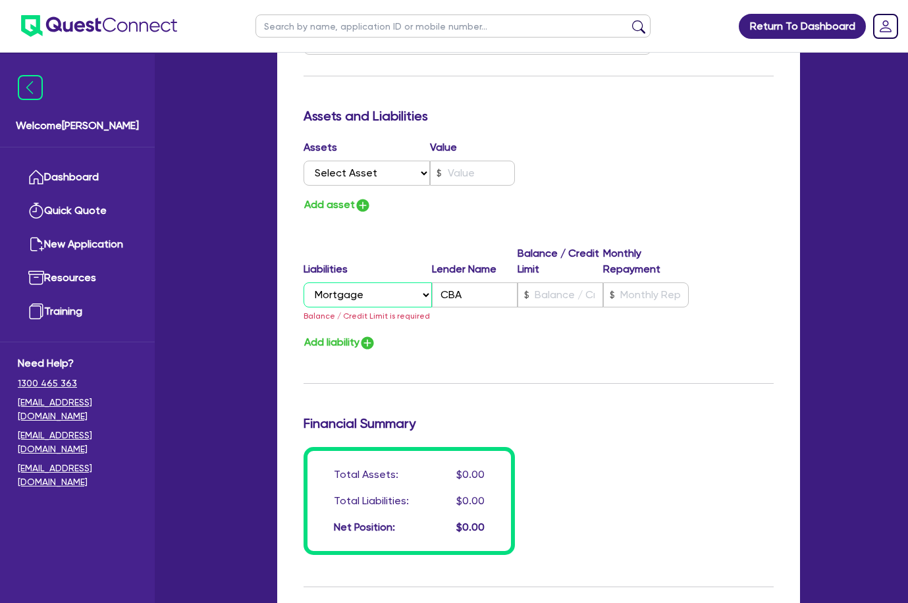
click at [346, 295] on select "Select Liability Credit card Mortgage Investment property loan Vehicle loan Tru…" at bounding box center [368, 294] width 128 height 25
click at [304, 282] on select "Select Liability Credit card Mortgage Investment property loan Vehicle loan Tru…" at bounding box center [368, 294] width 128 height 25
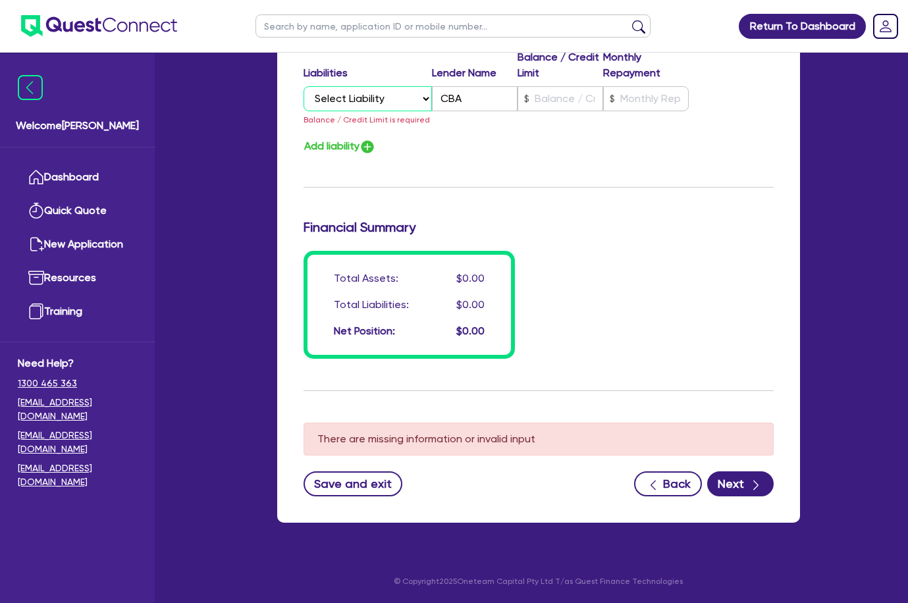
scroll to position [2066, 0]
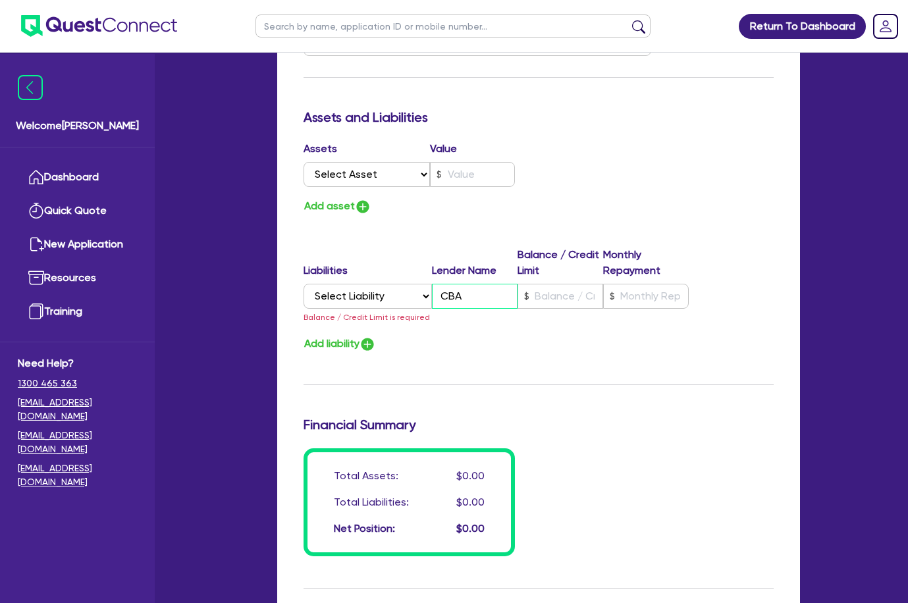
click at [479, 291] on input "CBA" at bounding box center [475, 296] width 86 height 25
click at [596, 237] on div "Update residential status for Director #2 Boarding is only acceptable when the …" at bounding box center [539, 22] width 470 height 1069
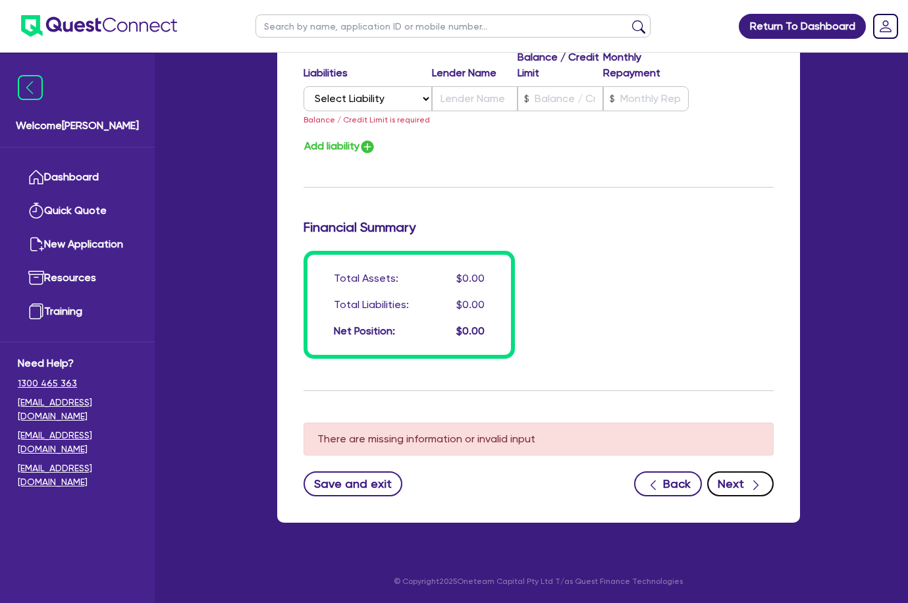
click at [726, 485] on button "Next" at bounding box center [740, 483] width 66 height 25
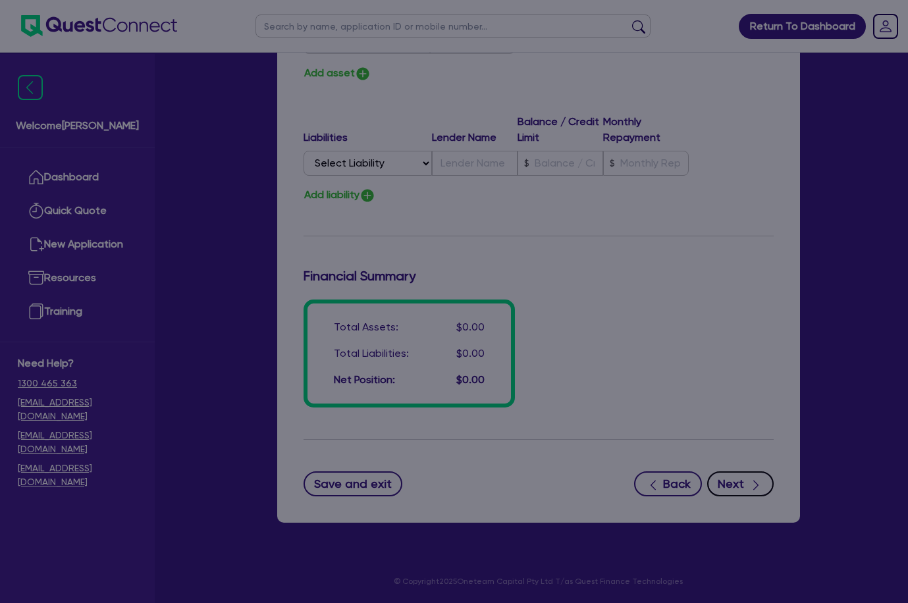
scroll to position [2199, 0]
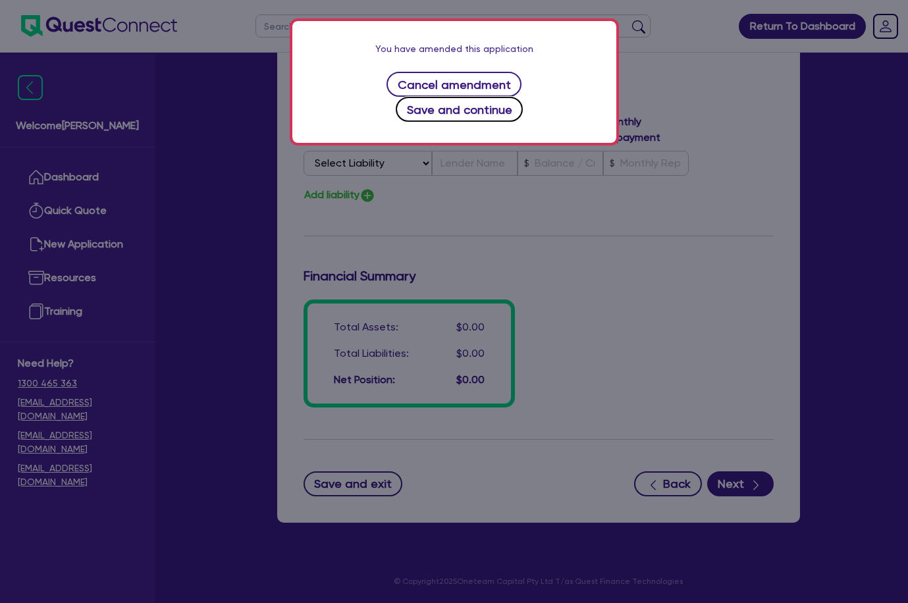
click at [490, 97] on button "Save and continue" at bounding box center [459, 109] width 127 height 25
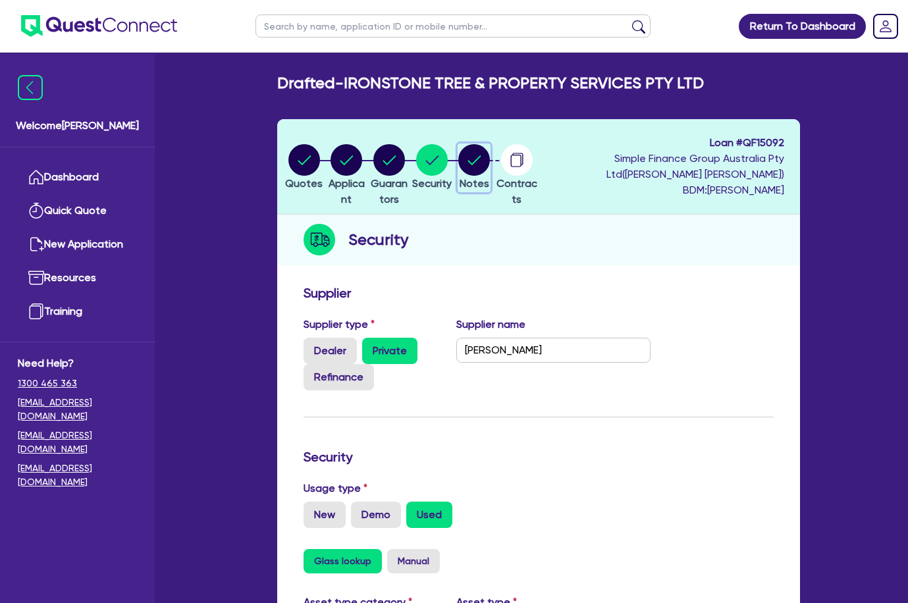
click at [481, 157] on icon "button" at bounding box center [474, 159] width 13 height 9
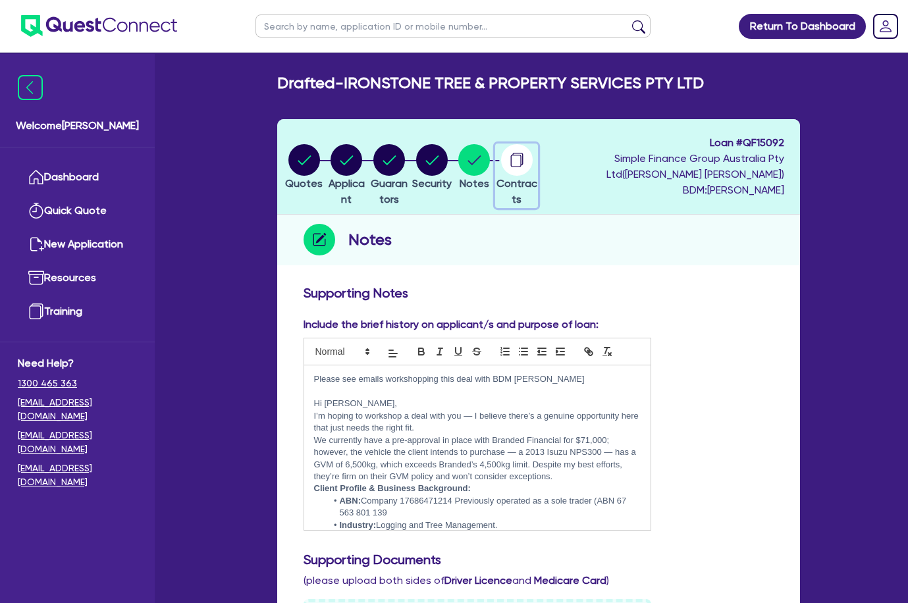
click at [533, 165] on circle "button" at bounding box center [517, 160] width 32 height 32
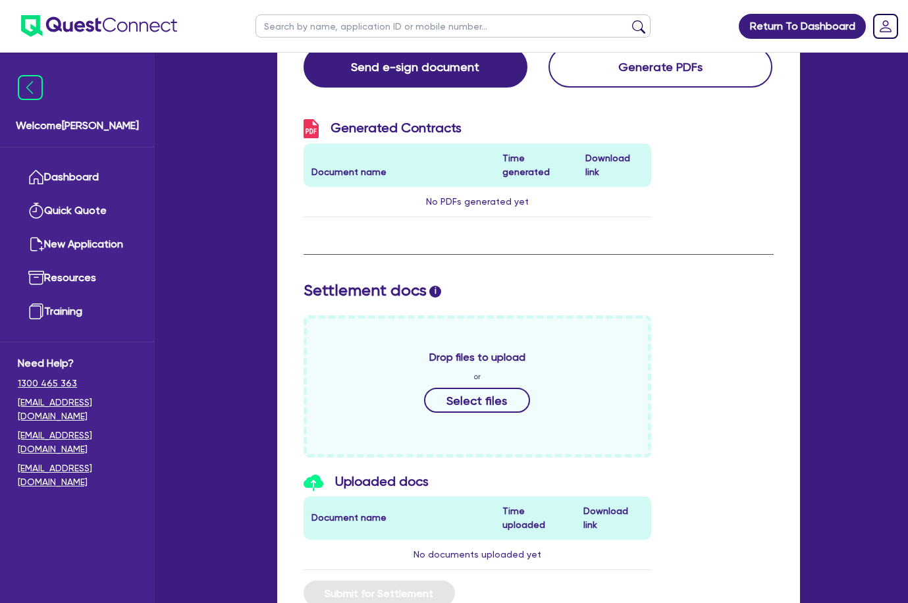
scroll to position [395, 0]
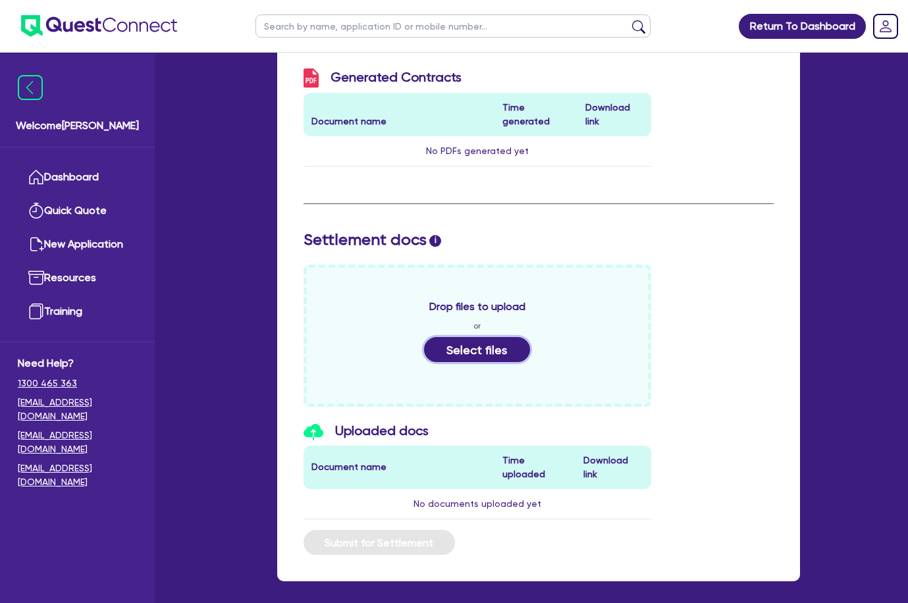
click at [464, 361] on button "Select files" at bounding box center [477, 349] width 107 height 25
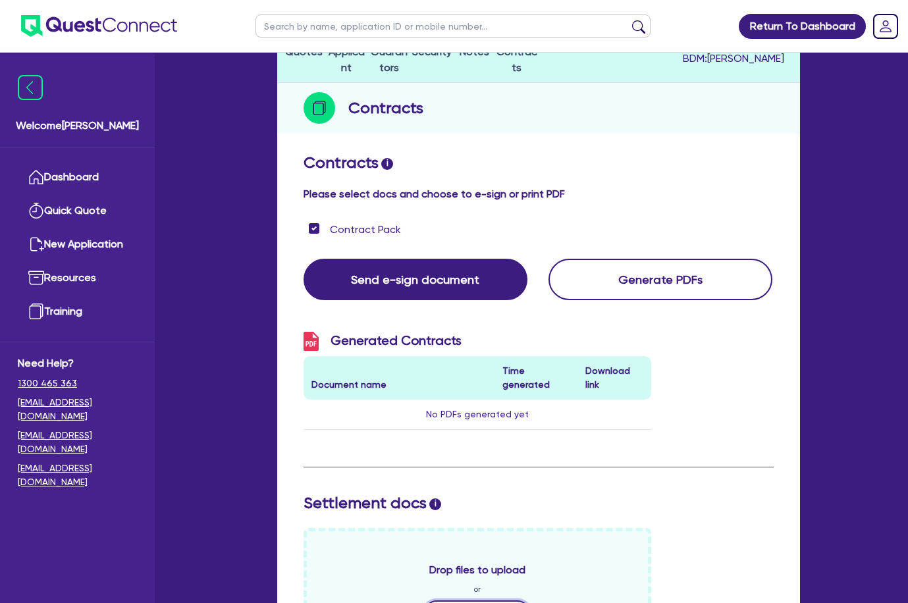
scroll to position [0, 0]
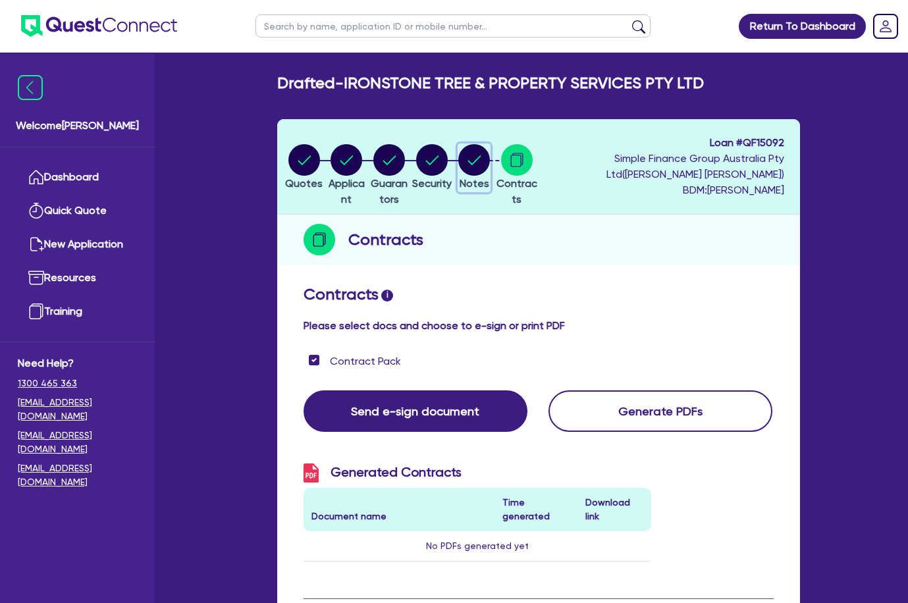
click at [490, 167] on circle "button" at bounding box center [474, 160] width 32 height 32
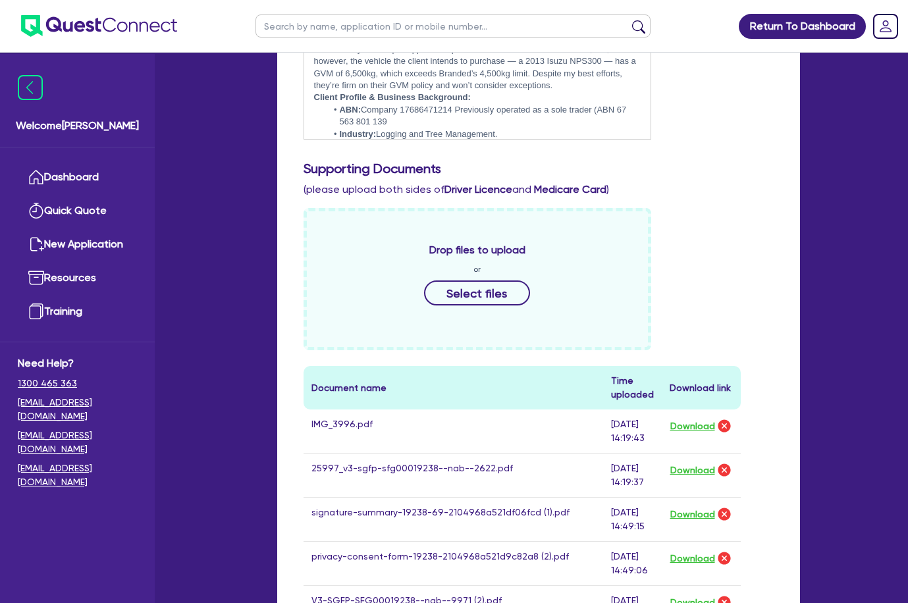
scroll to position [395, 0]
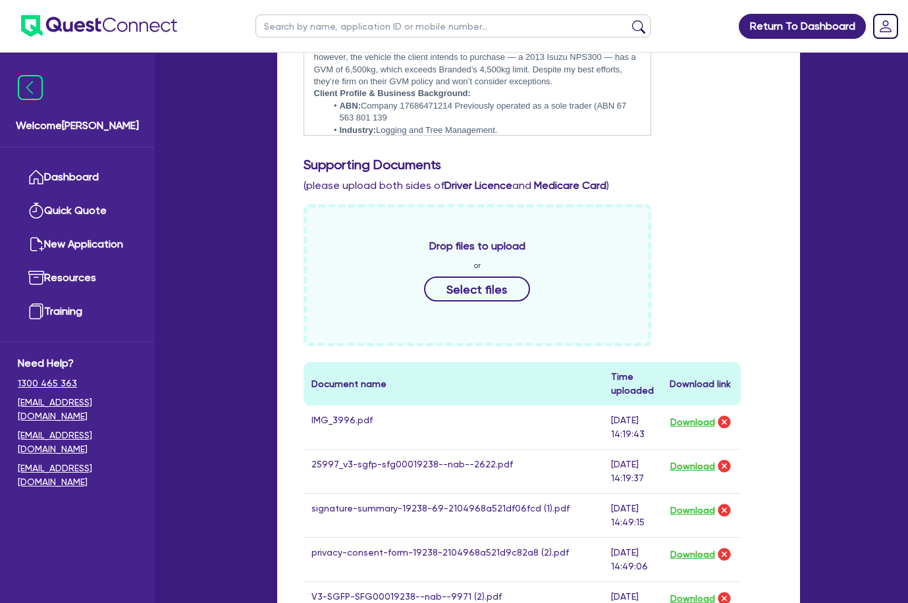
click at [487, 274] on div "Drop files to upload or Select files" at bounding box center [478, 275] width 348 height 142
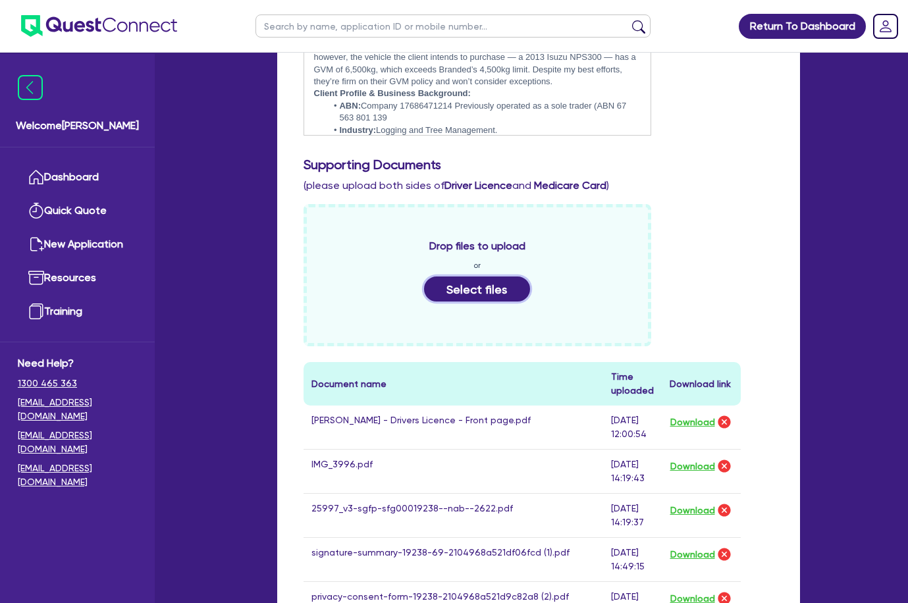
click at [477, 295] on button "Select files" at bounding box center [477, 289] width 107 height 25
click at [465, 300] on button "Select files" at bounding box center [477, 289] width 107 height 25
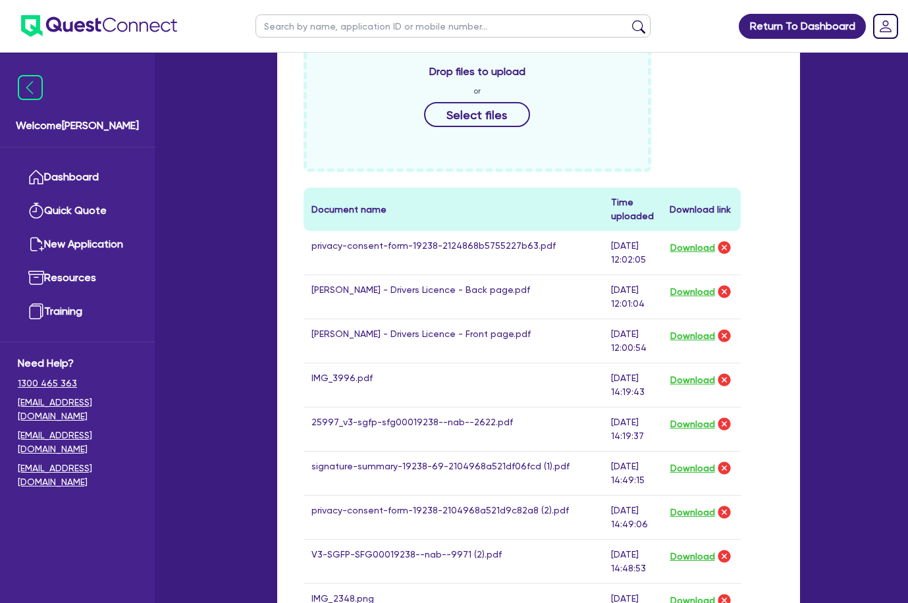
scroll to position [461, 0]
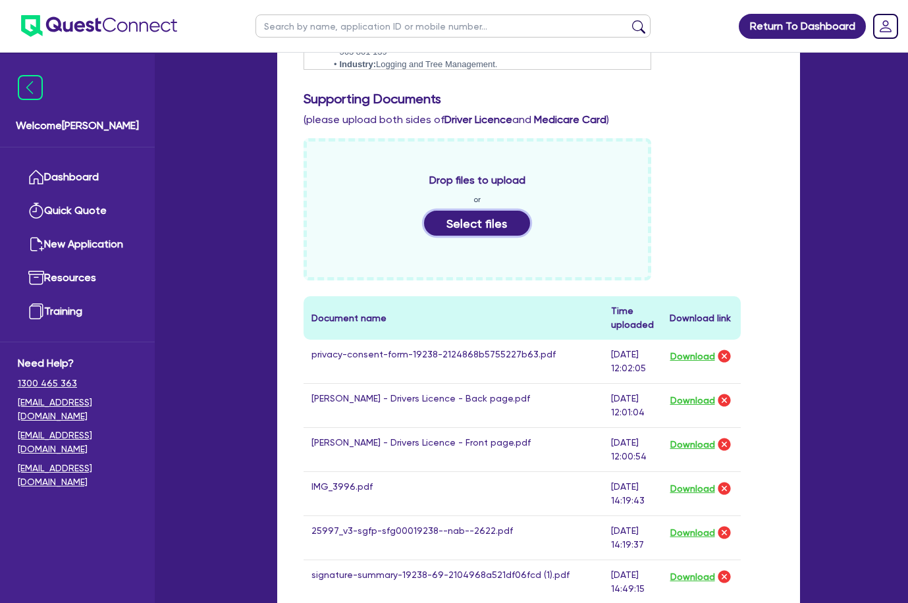
click at [466, 218] on button "Select files" at bounding box center [477, 223] width 107 height 25
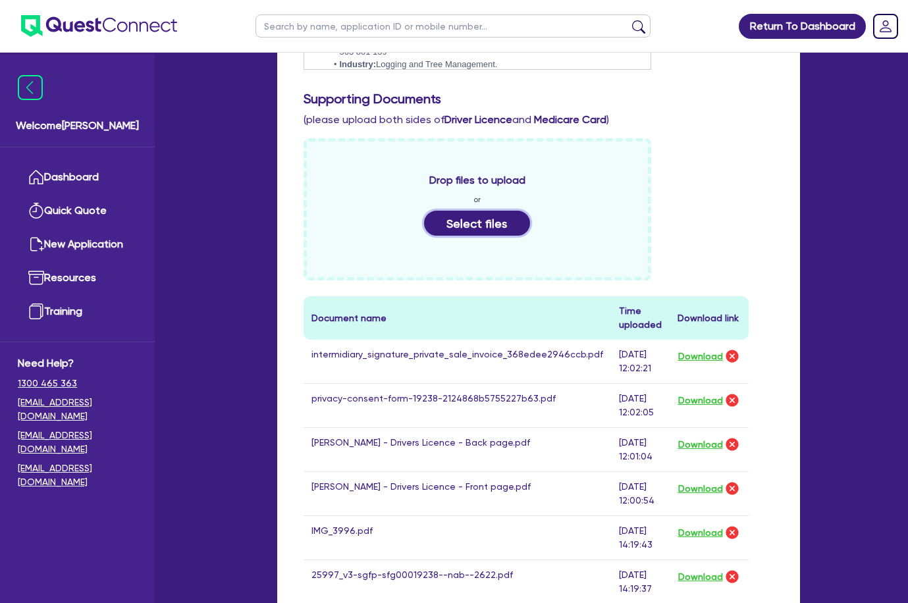
click at [458, 227] on button "Select files" at bounding box center [477, 223] width 107 height 25
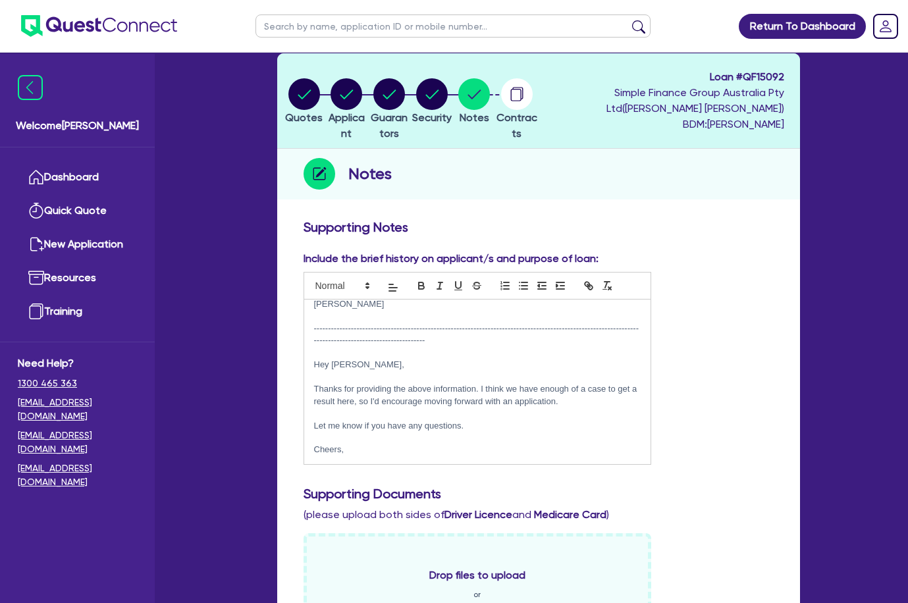
scroll to position [1163, 0]
click at [410, 452] on p "Cheers," at bounding box center [477, 450] width 327 height 12
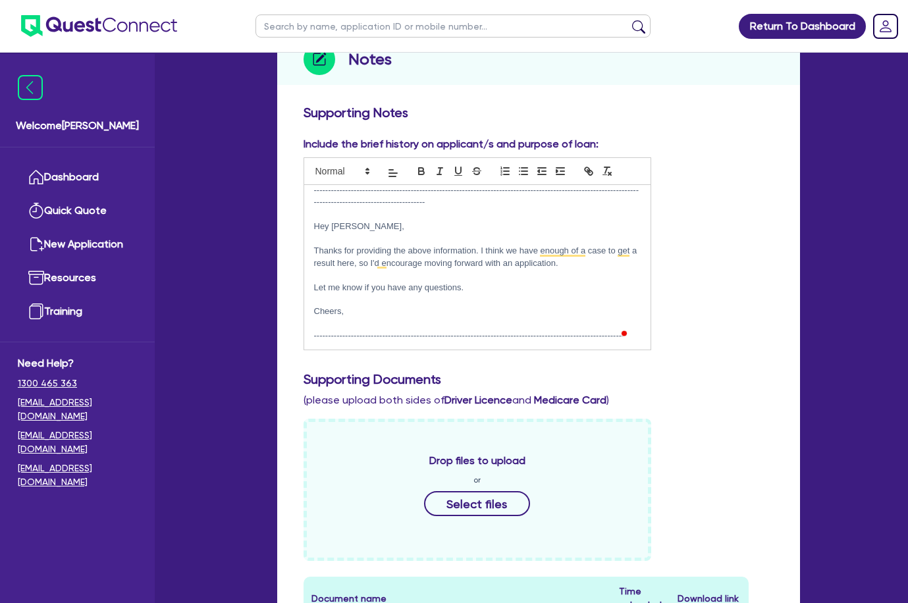
scroll to position [263, 0]
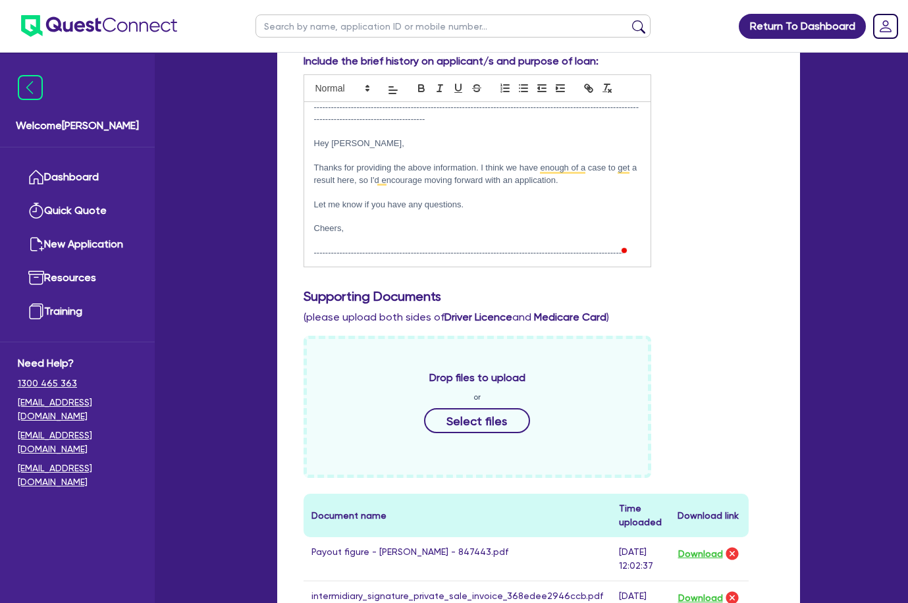
click at [333, 263] on div "Please see emails workshopping this deal with BDM [PERSON_NAME] Hi [PERSON_NAME…" at bounding box center [477, 184] width 346 height 165
click at [626, 252] on div "Open Grammarly." at bounding box center [624, 251] width 7 height 7
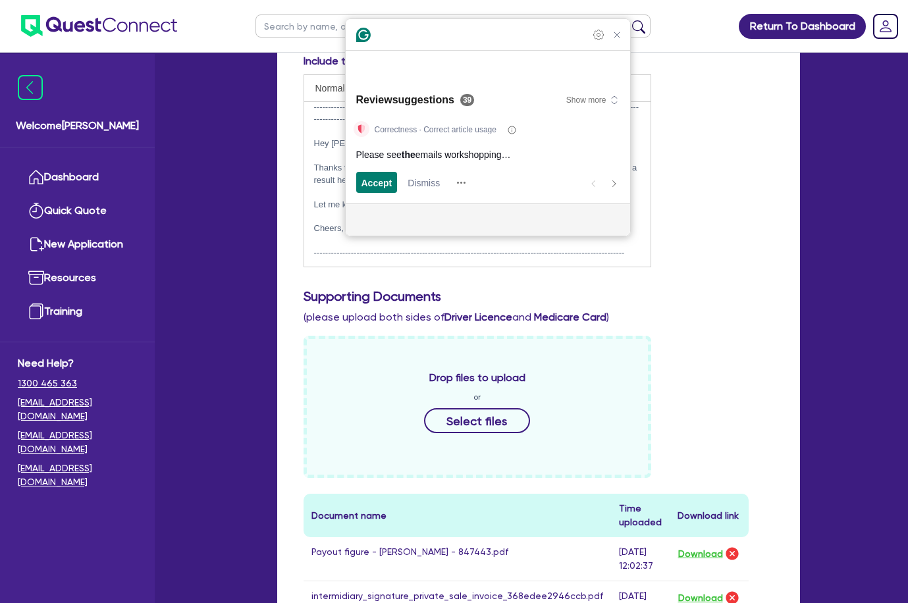
click at [623, 252] on p "-------------------------------------------------------------------------------…" at bounding box center [477, 253] width 327 height 12
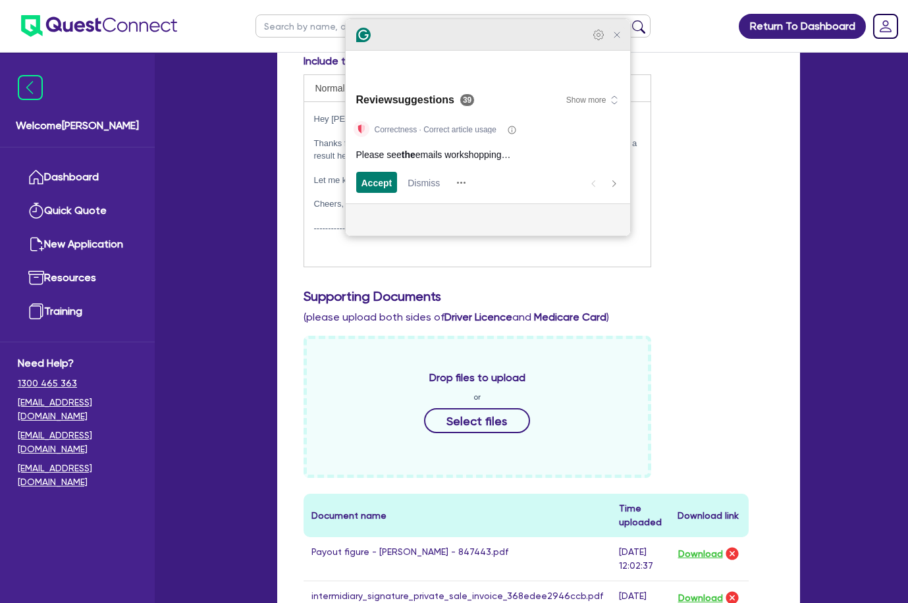
click at [622, 43] on icon "Close Grammarly Assistant" at bounding box center [617, 35] width 16 height 16
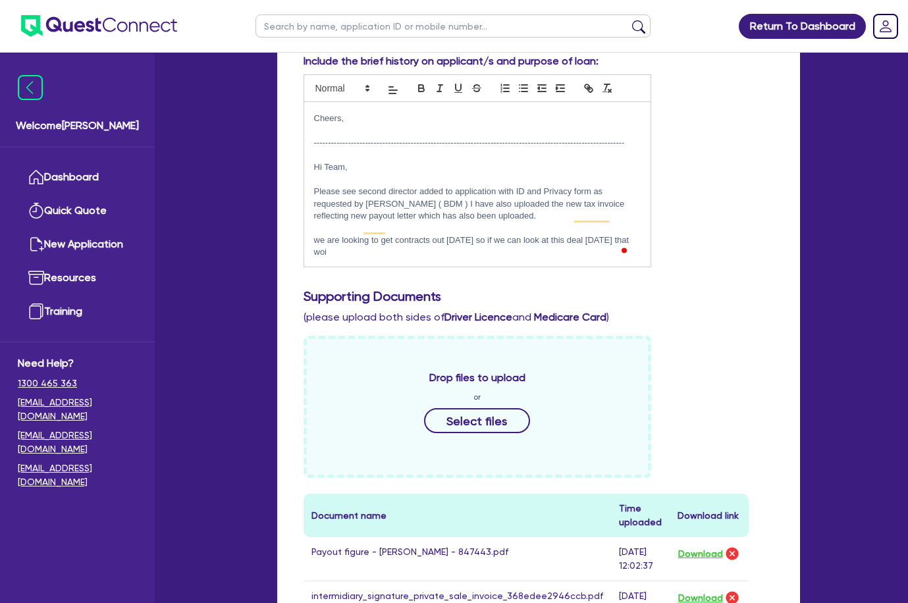
scroll to position [1288, 0]
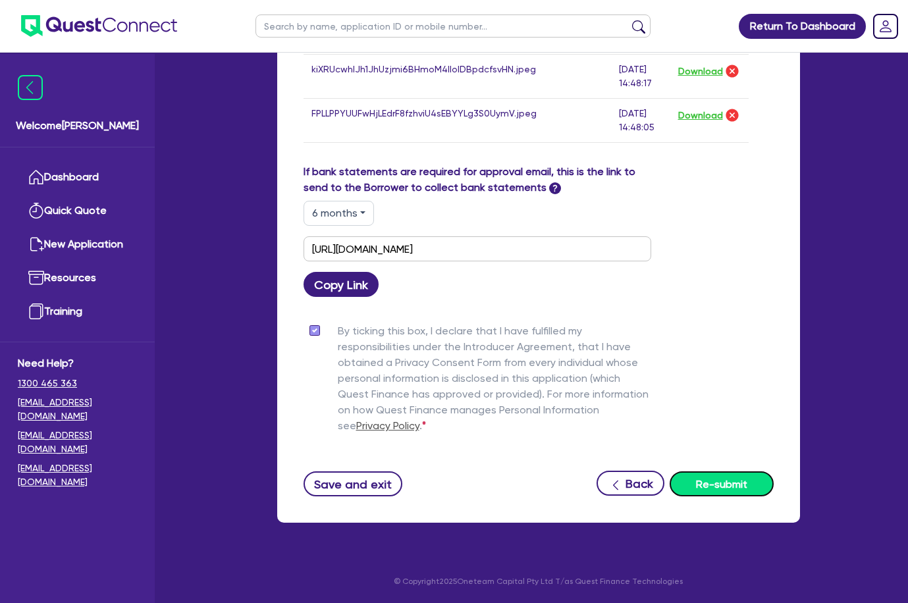
click at [722, 481] on button "Re-submit" at bounding box center [722, 483] width 104 height 25
